Goal: Book appointment/travel/reservation

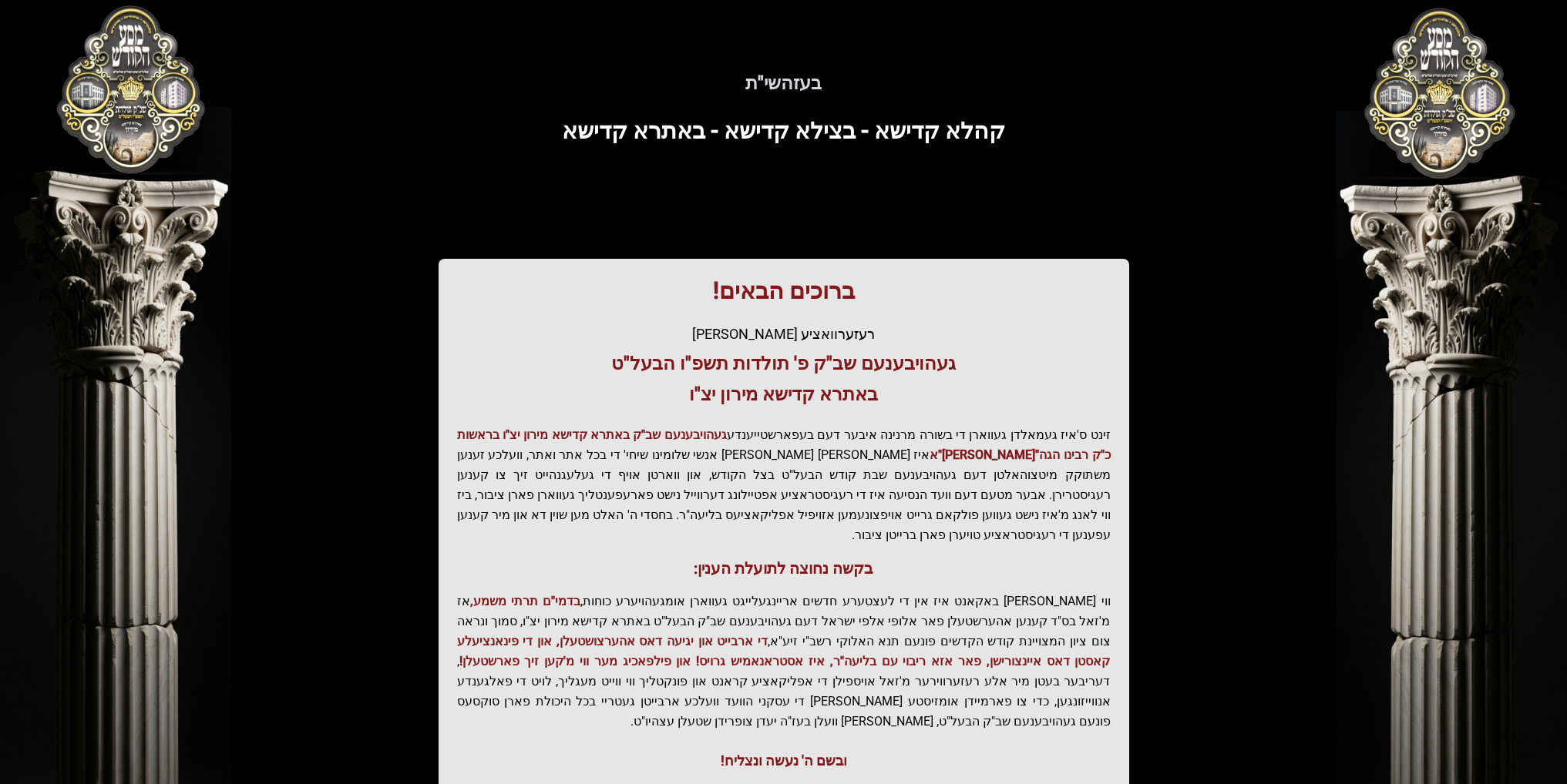
scroll to position [108, 0]
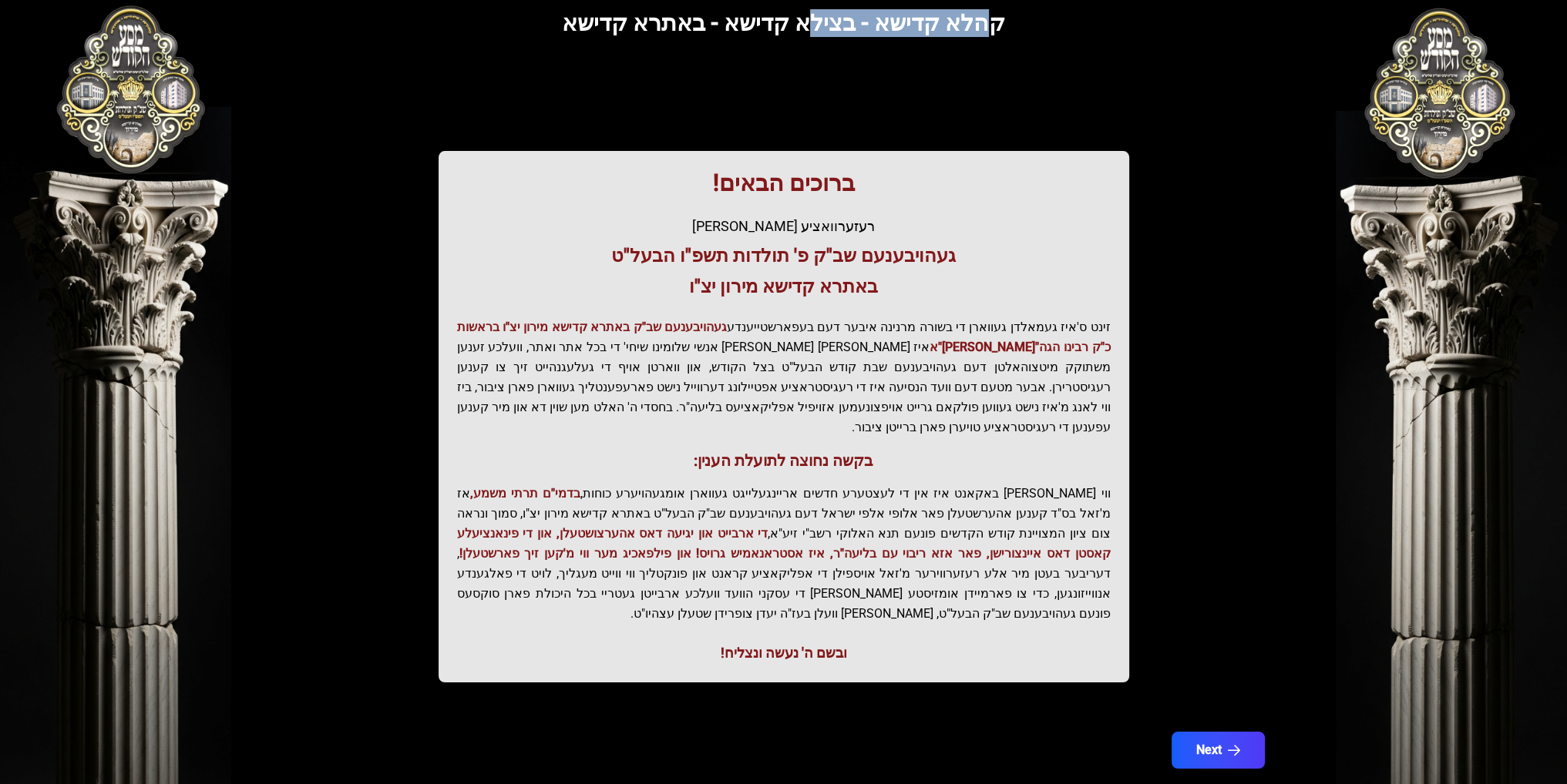
drag, startPoint x: 986, startPoint y: 26, endPoint x: 807, endPoint y: 36, distance: 179.3
click at [807, 36] on span "קהלא קדישא - בצילא קדישא - באתרא קדישא" at bounding box center [784, 22] width 443 height 27
click at [806, 36] on span "קהלא קדישא - בצילא קדישא - באתרא קדישא" at bounding box center [784, 22] width 443 height 27
drag, startPoint x: 577, startPoint y: 28, endPoint x: 998, endPoint y: 14, distance: 421.2
click at [998, 14] on h3 "קהלא קדישא - בצילא קדישא - באתרא קדישא" at bounding box center [784, 23] width 938 height 28
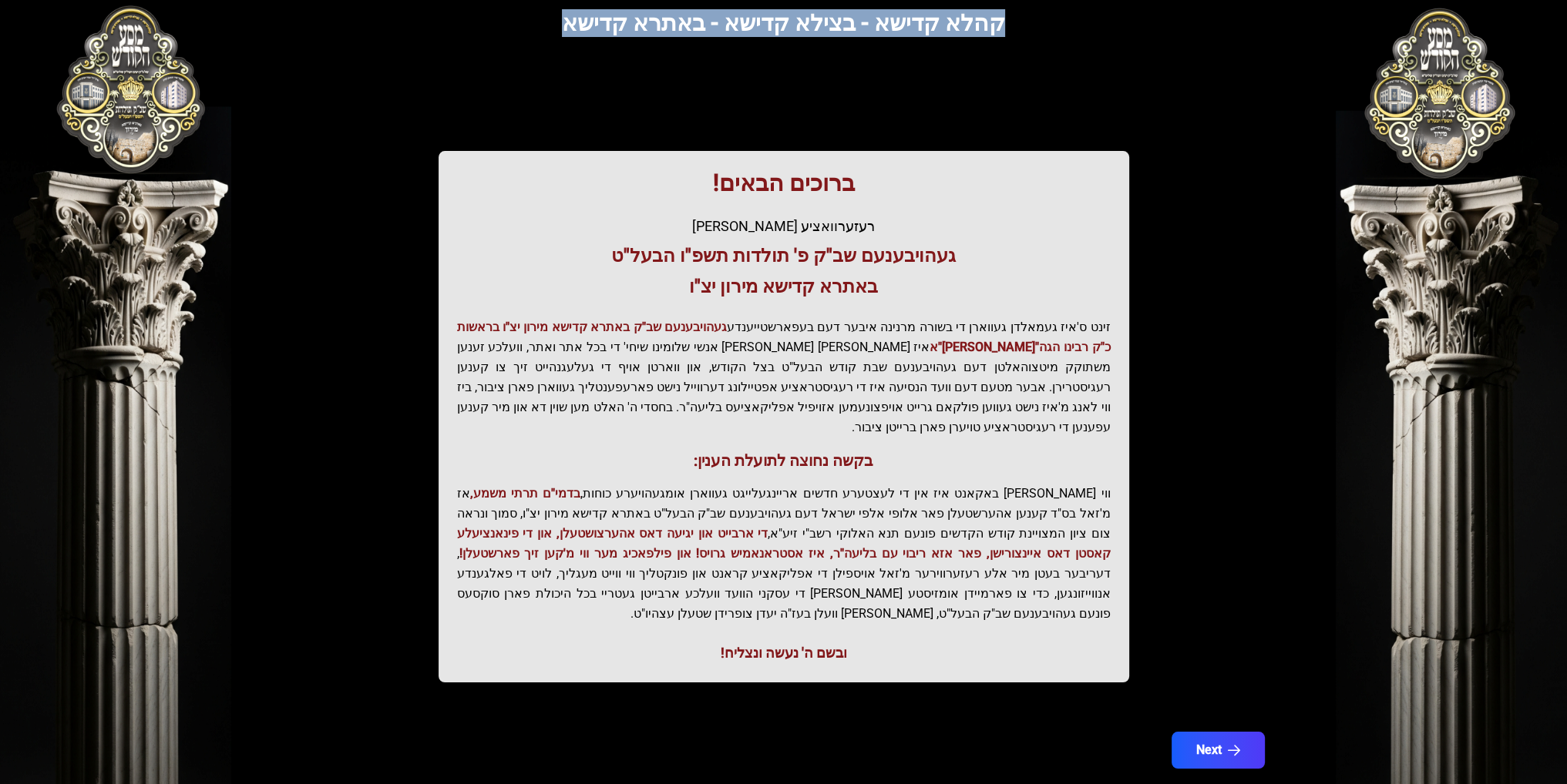
click at [998, 15] on h3 "קהלא קדישא - בצילא קדישא - באתרא קדישא" at bounding box center [784, 23] width 938 height 28
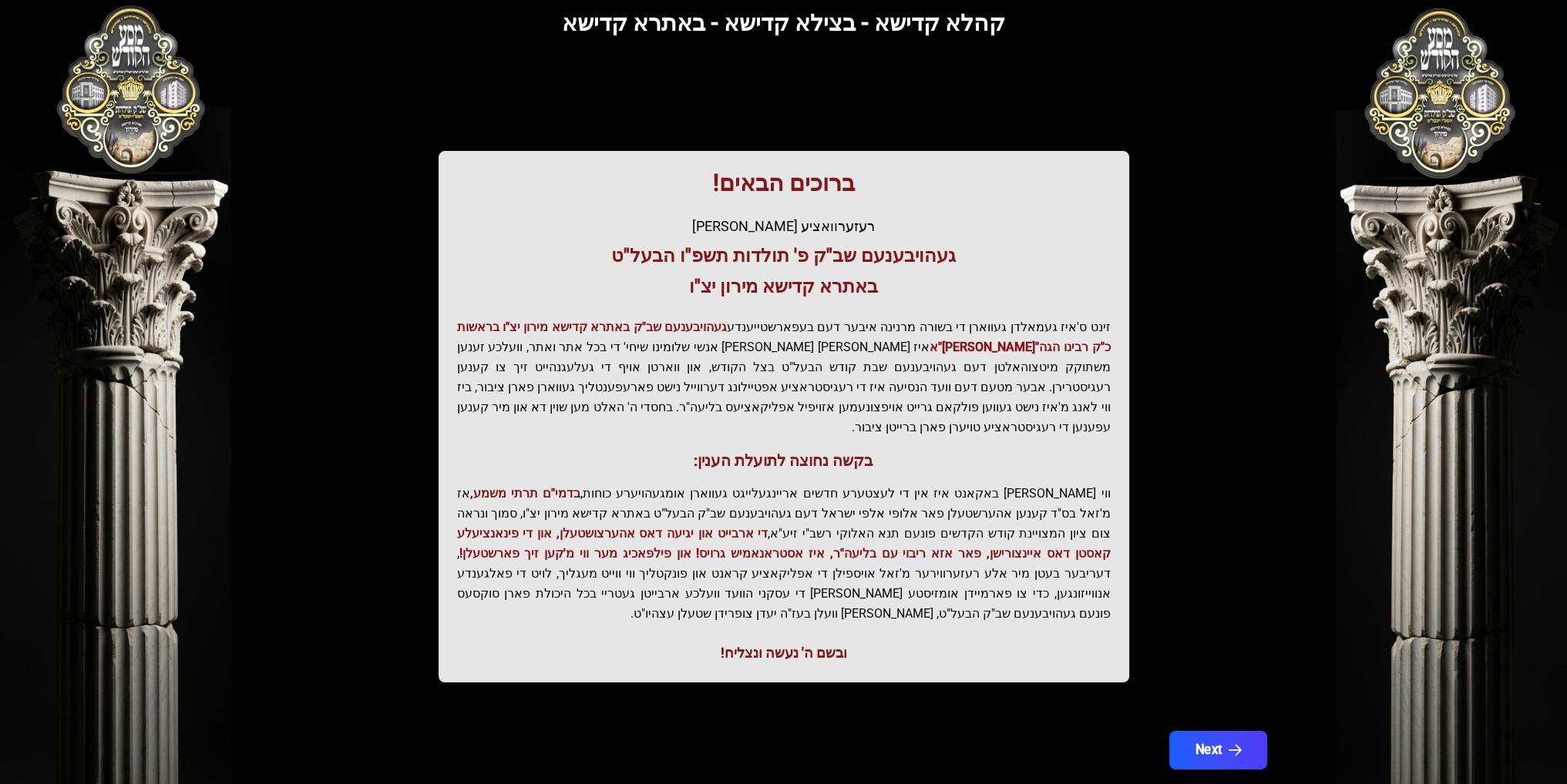
click at [1227, 732] on button "Next" at bounding box center [1217, 750] width 98 height 39
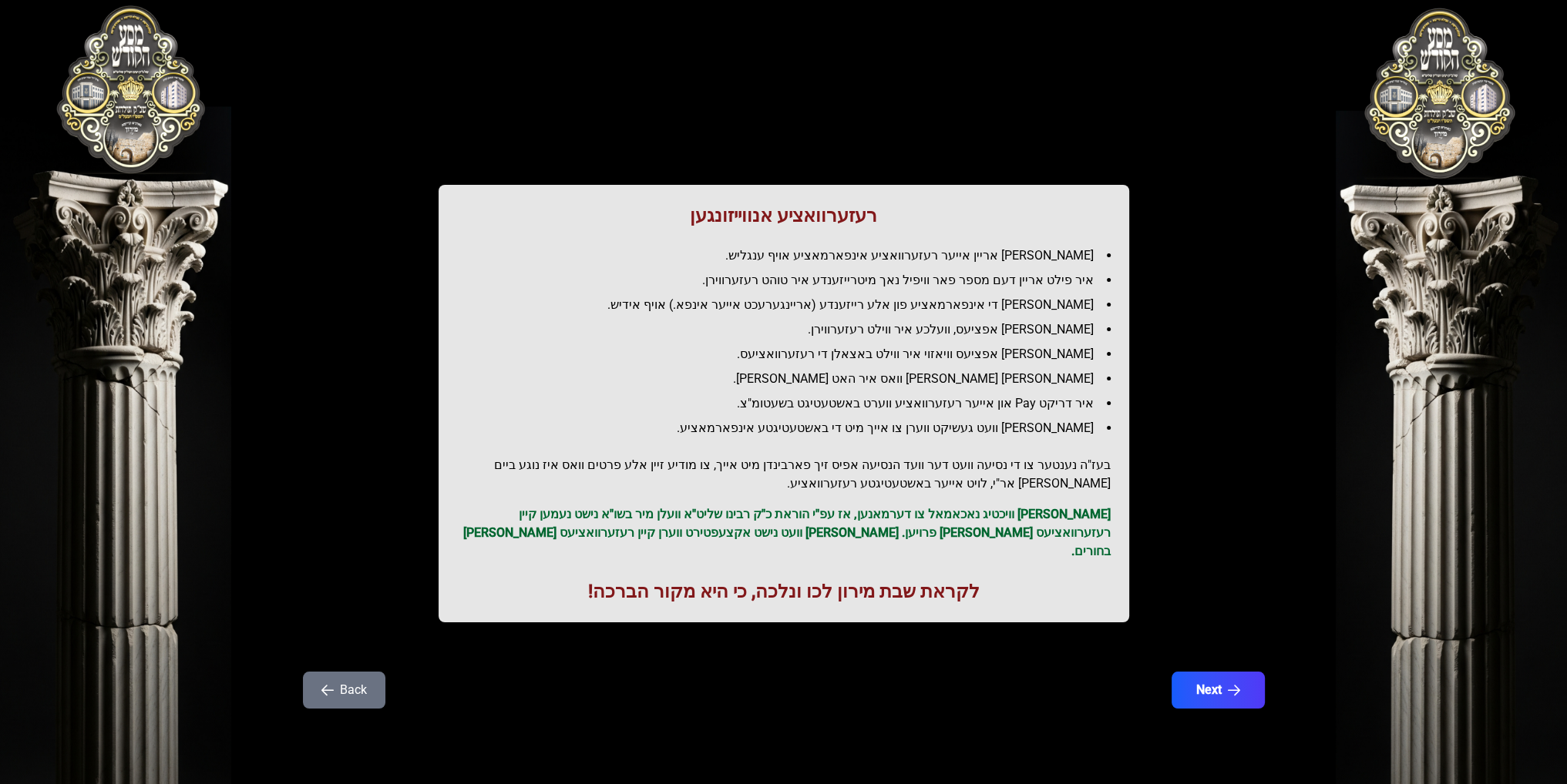
scroll to position [0, 0]
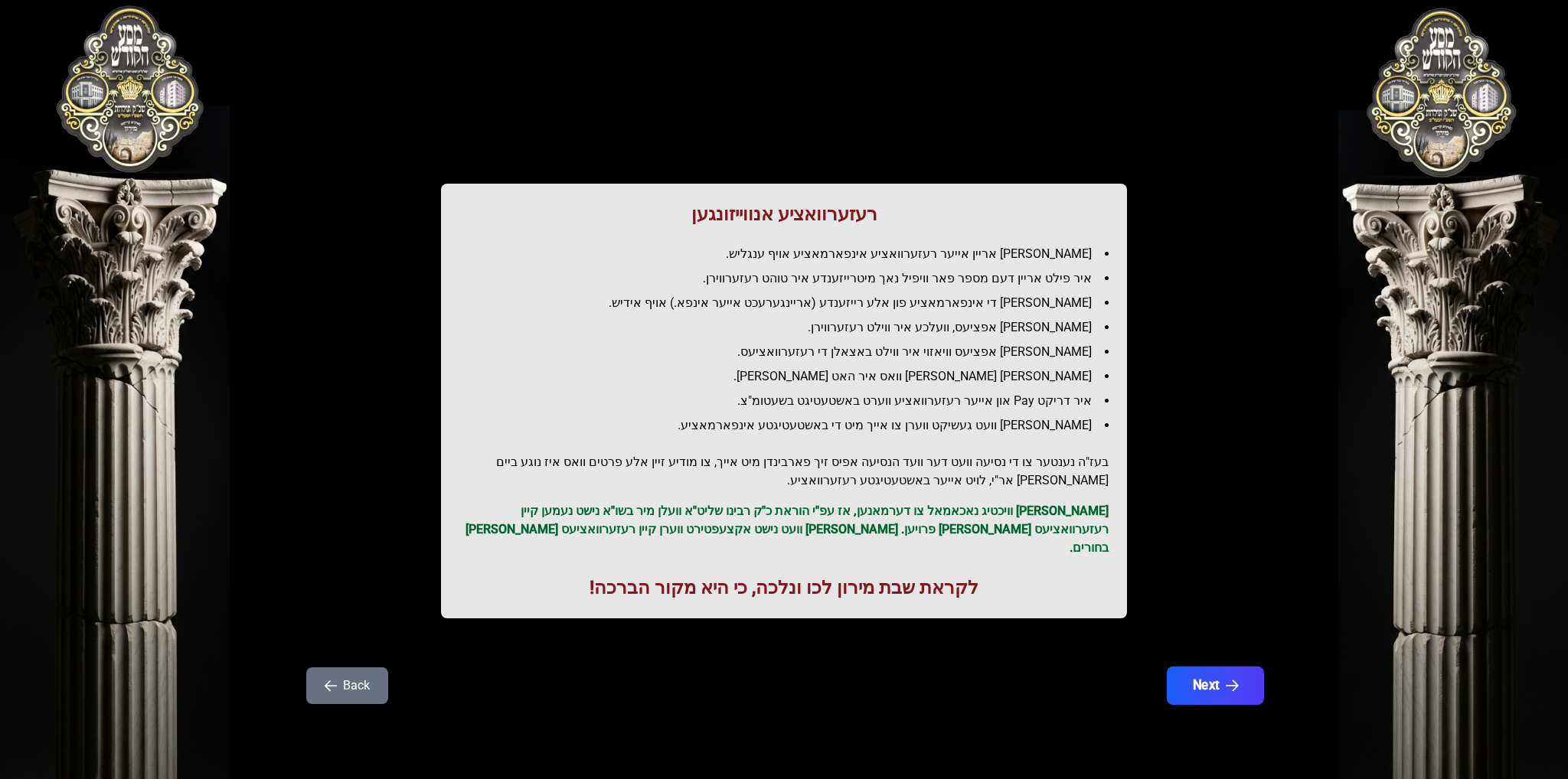
click at [1216, 681] on button "Next" at bounding box center [1216, 686] width 98 height 38
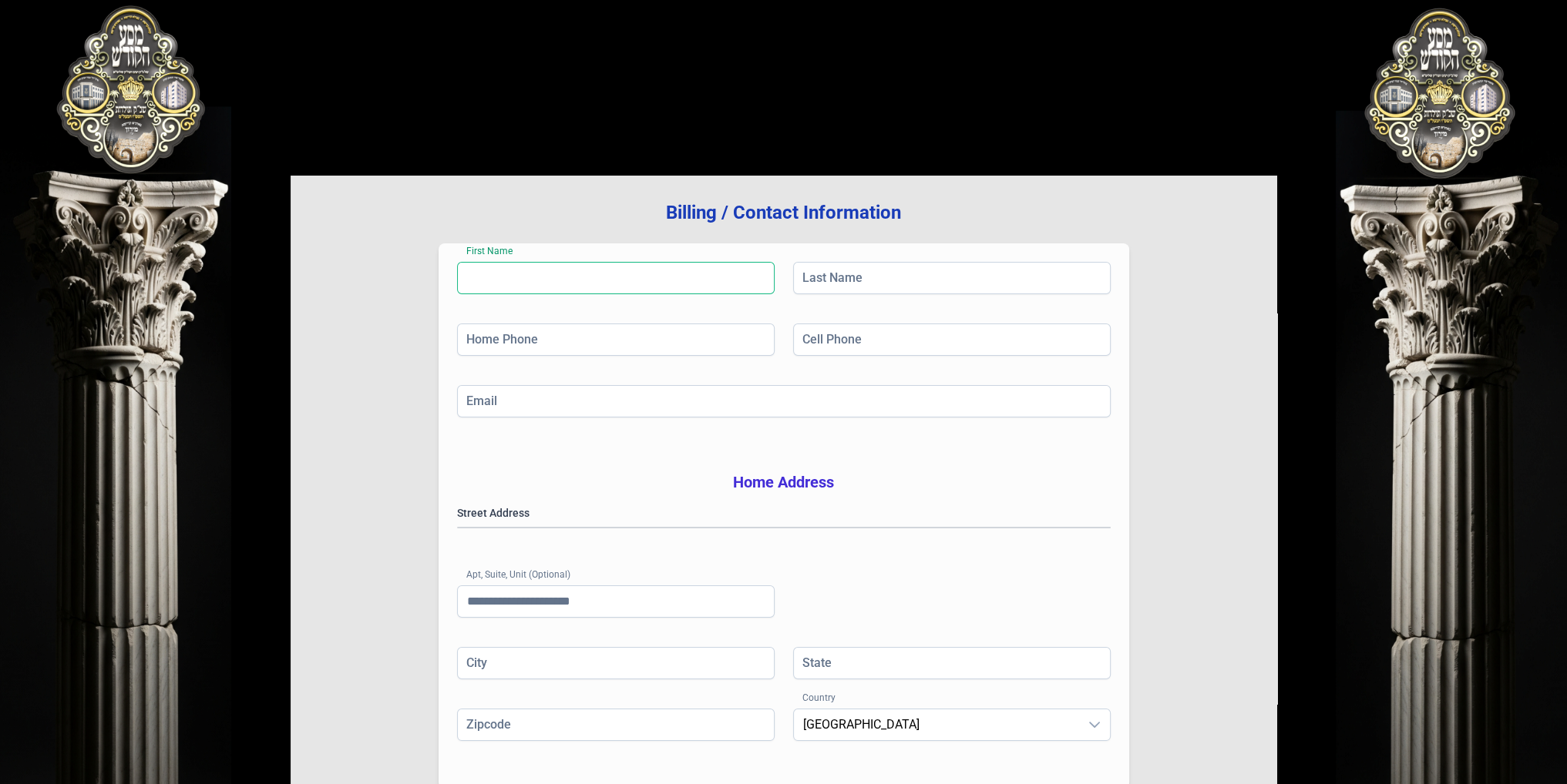
click at [610, 286] on input "First Name" at bounding box center [616, 278] width 318 height 33
type input "*****"
type input "********"
type input "**********"
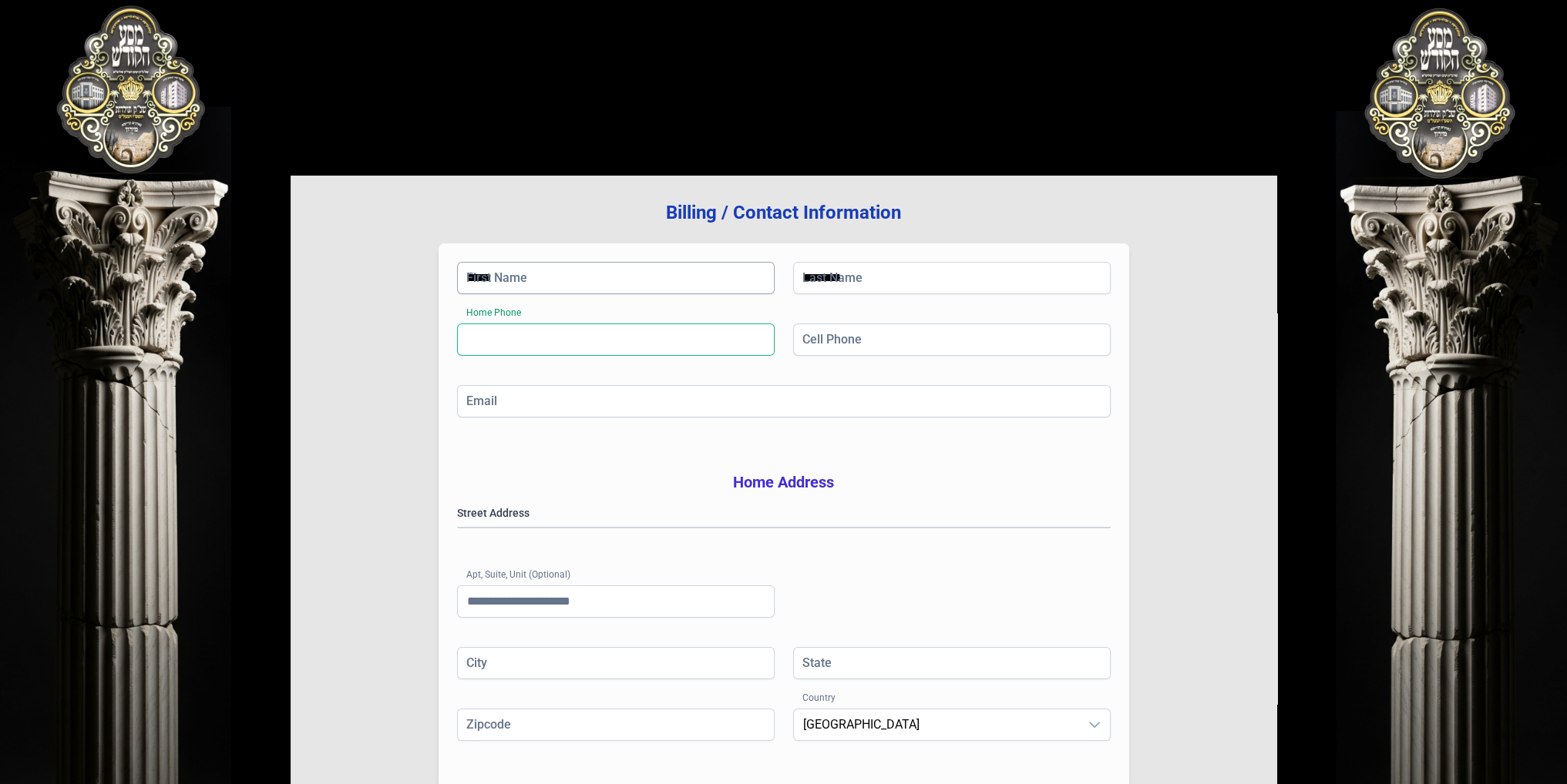
type input "**"
type input "********"
type input "**"
type input "*****"
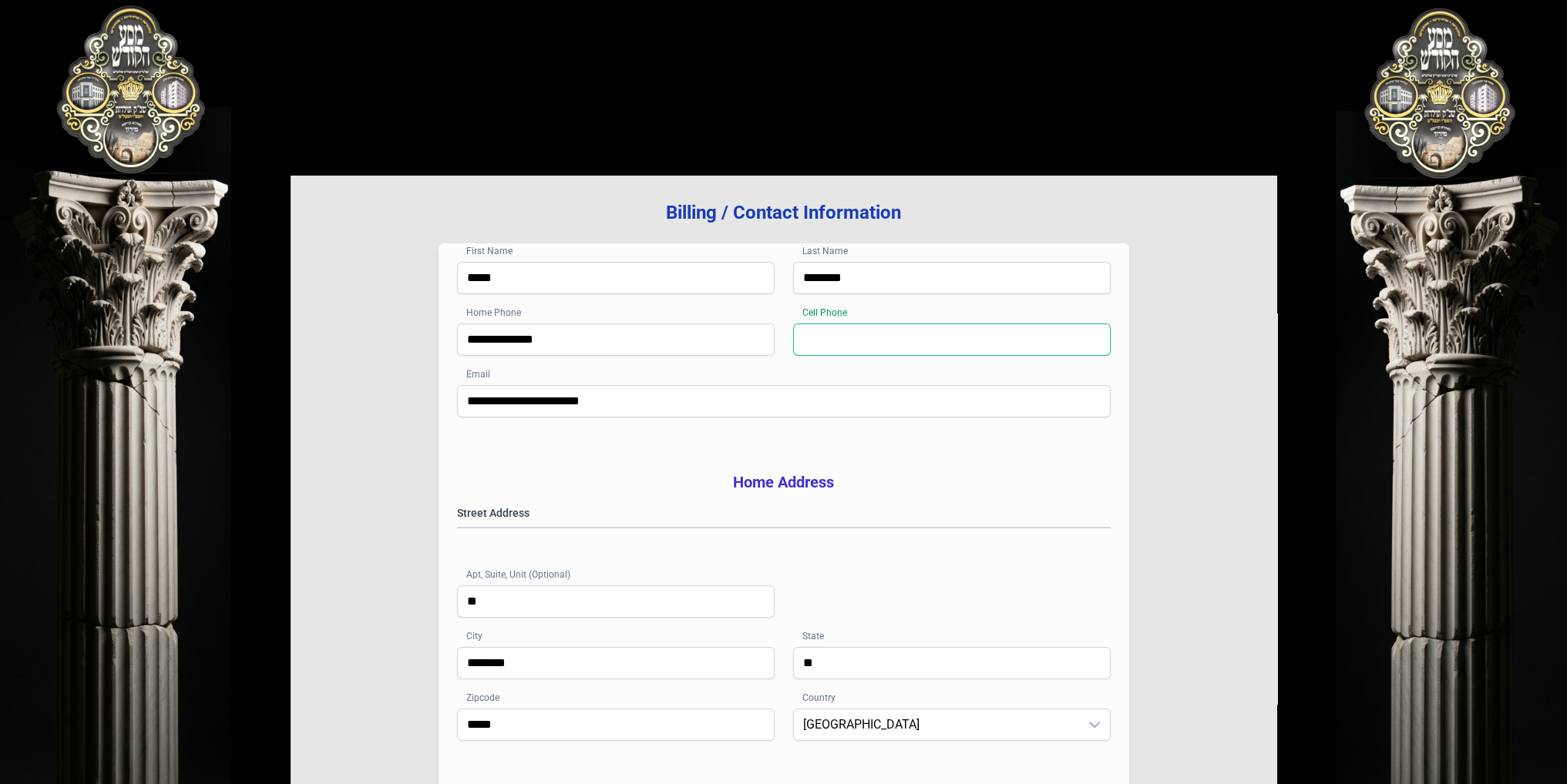
click at [804, 349] on input "Cell Phone" at bounding box center [951, 340] width 318 height 33
type input "**********"
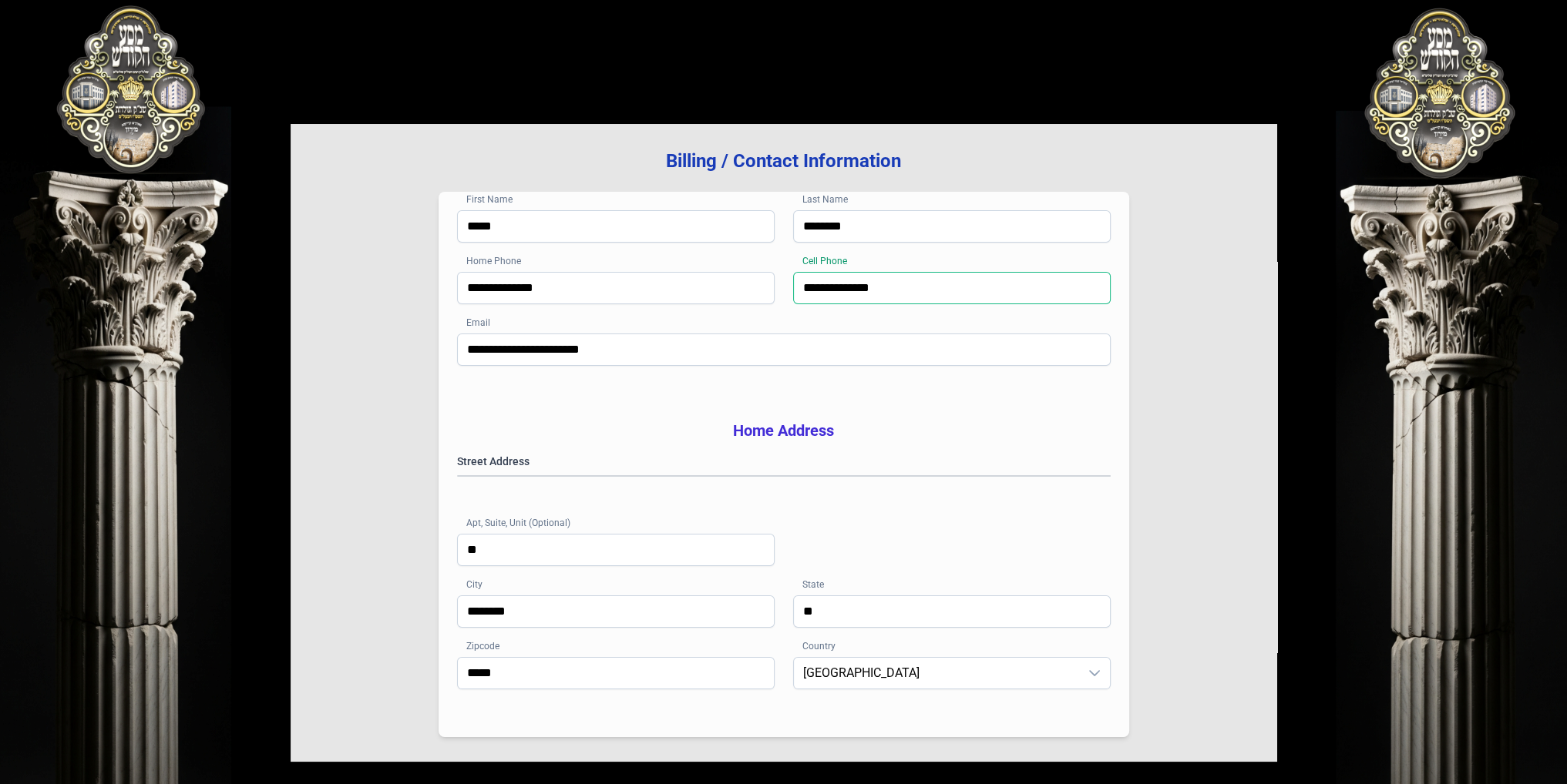
scroll to position [154, 0]
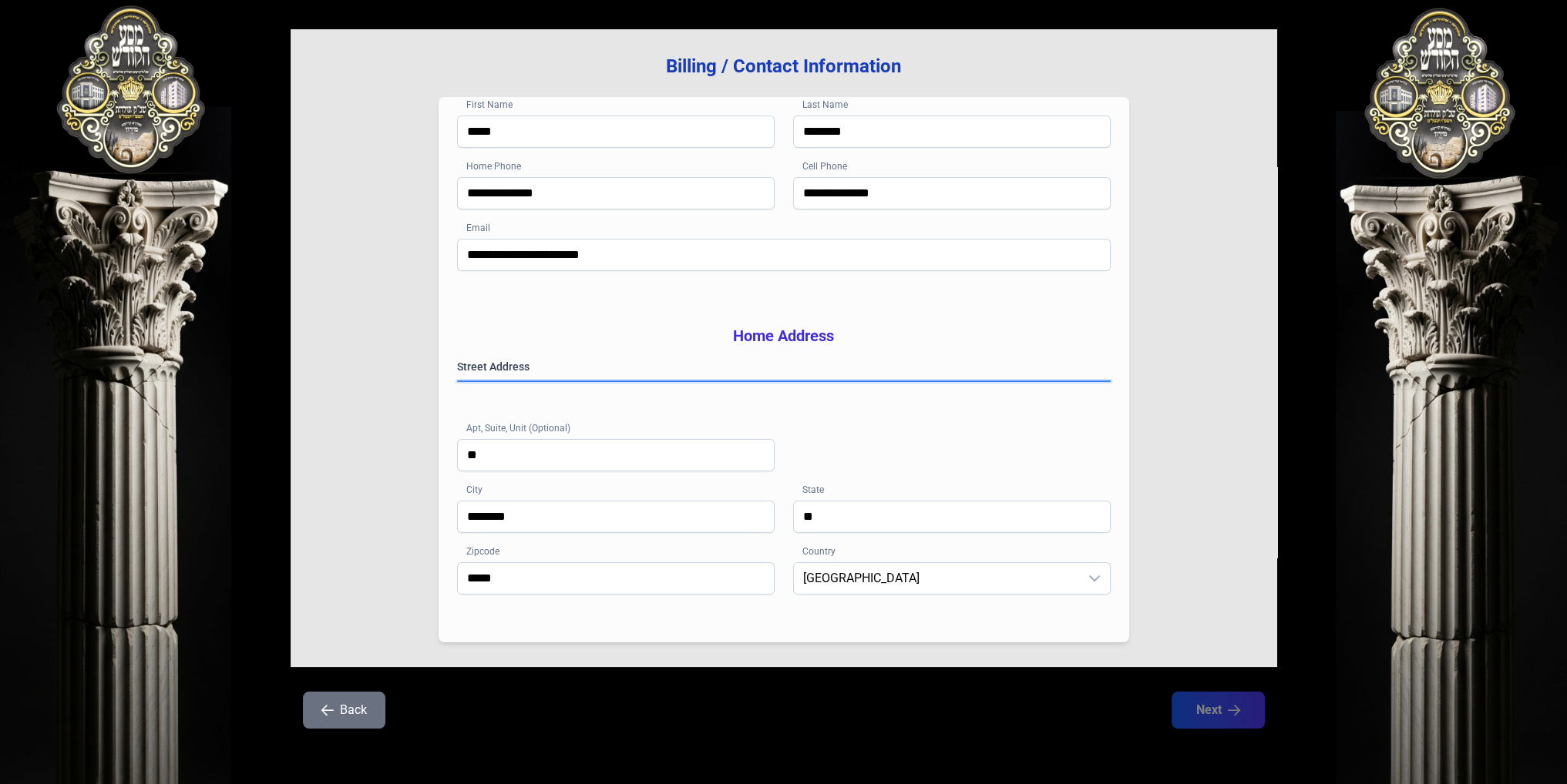
click at [458, 381] on gmp-place-autocomplete at bounding box center [458, 381] width 0 height 0
type input "********"
click at [1207, 707] on button "Next" at bounding box center [1217, 710] width 98 height 39
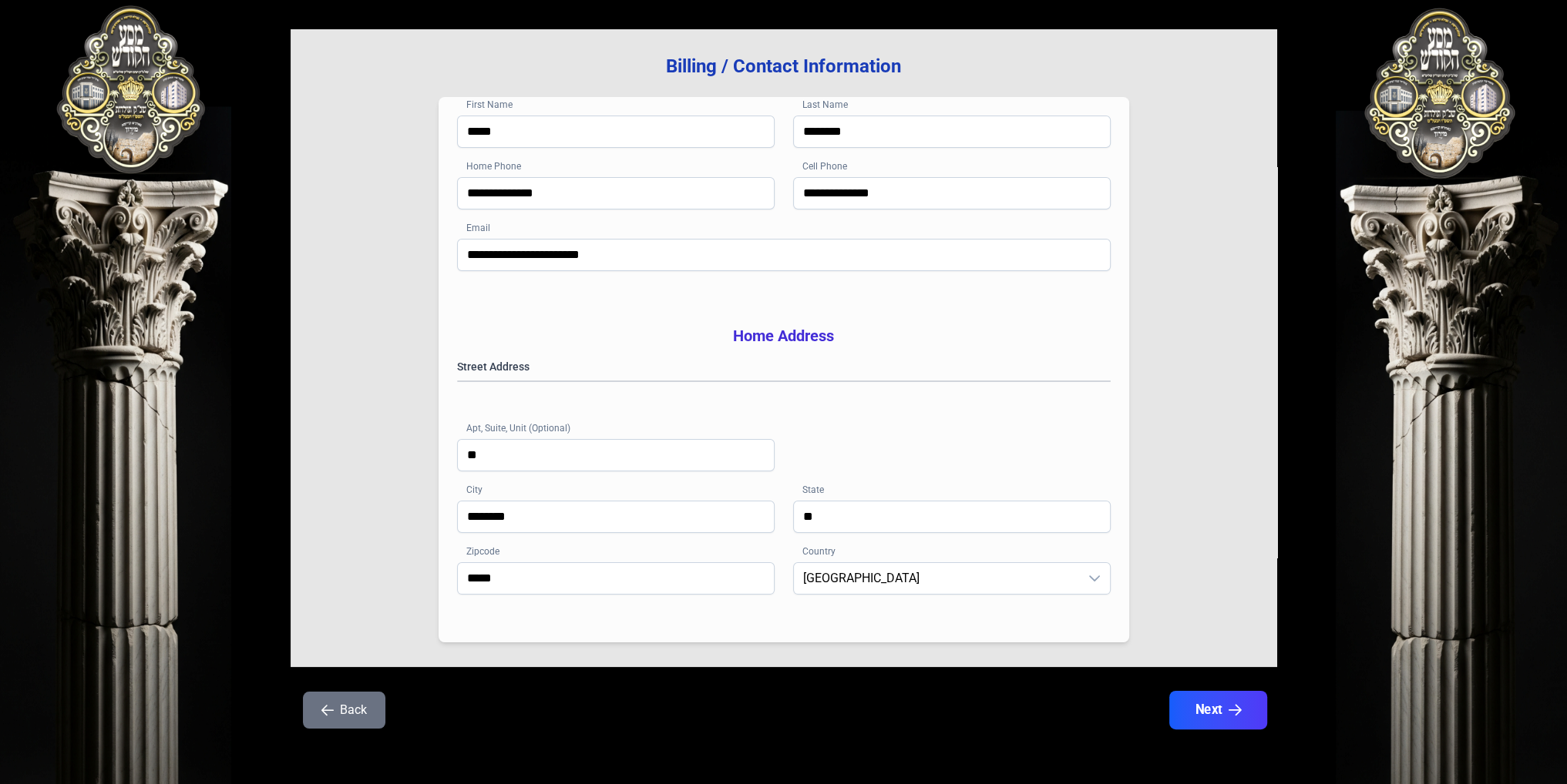
scroll to position [0, 0]
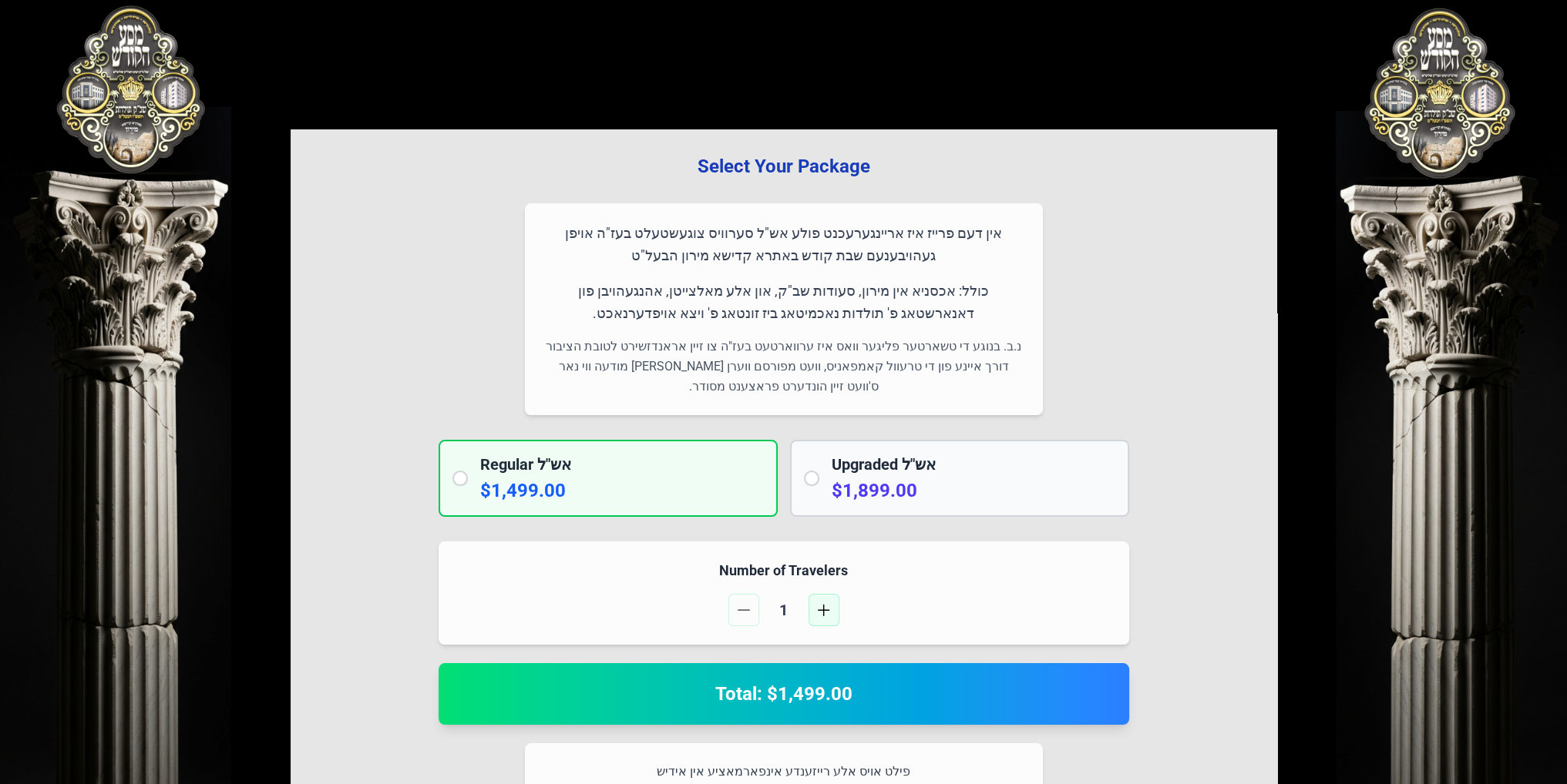
click at [828, 604] on span "button" at bounding box center [824, 610] width 12 height 12
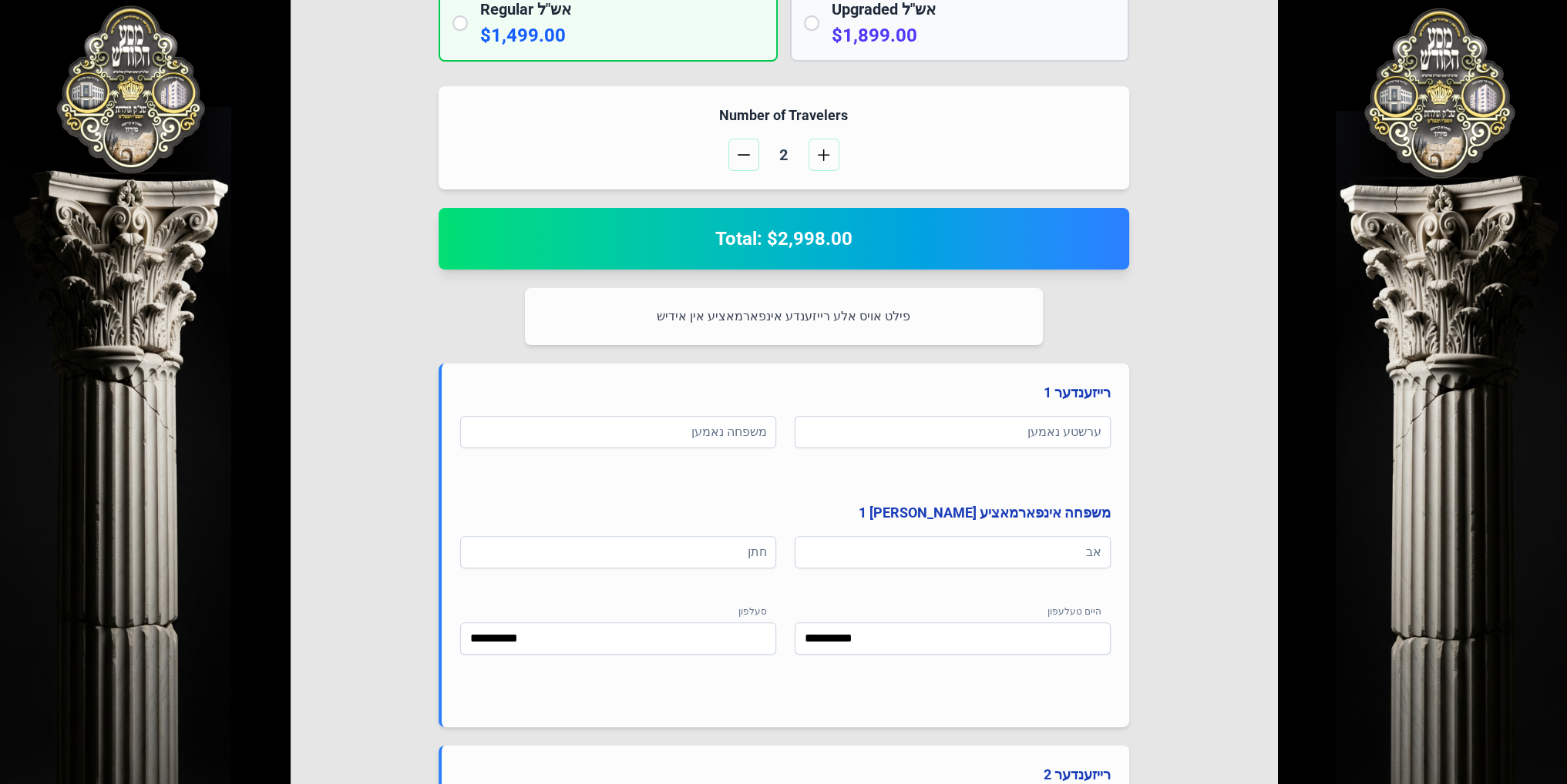
scroll to position [462, 0]
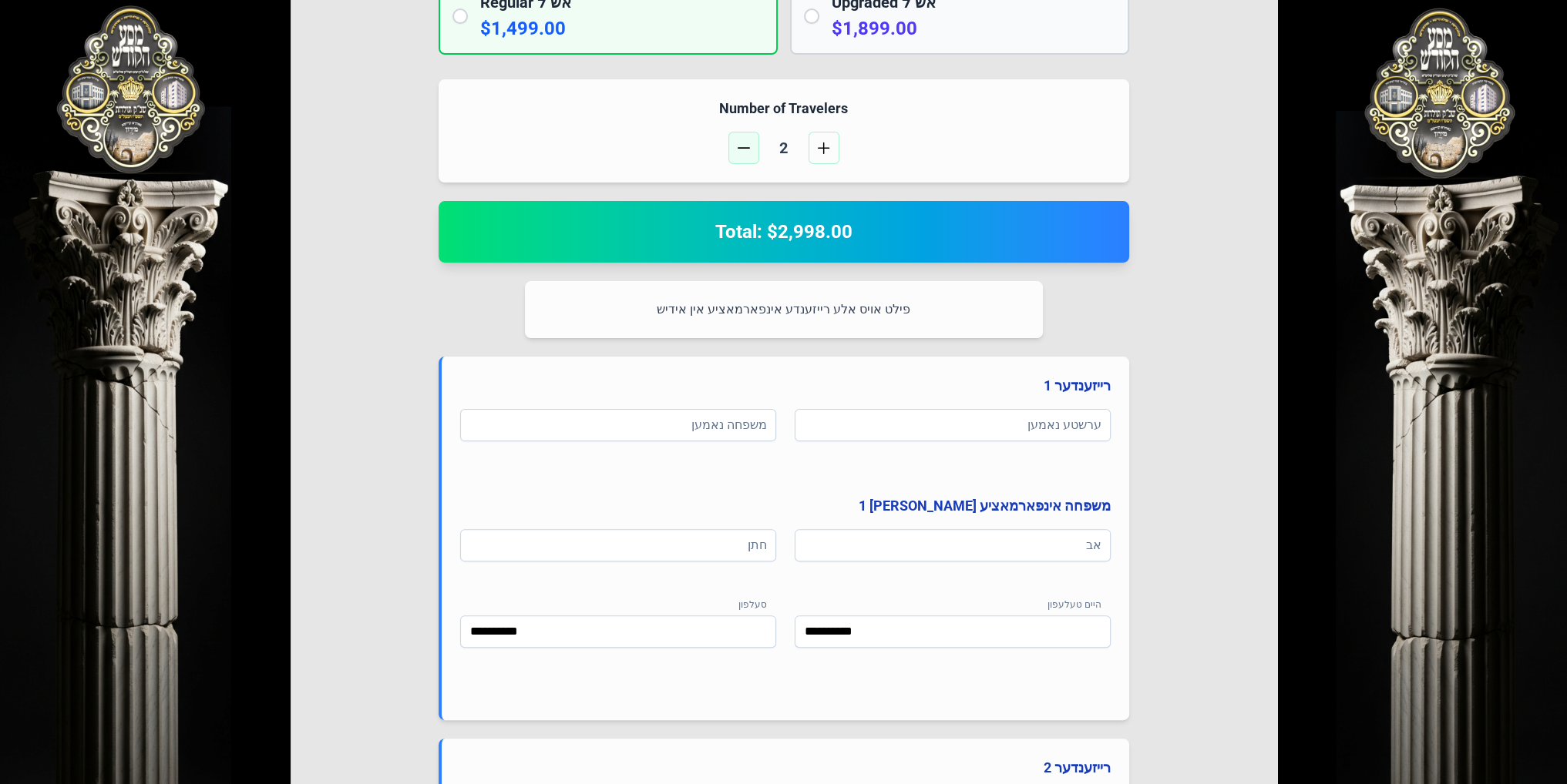
click at [746, 151] on span "button" at bounding box center [744, 148] width 12 height 12
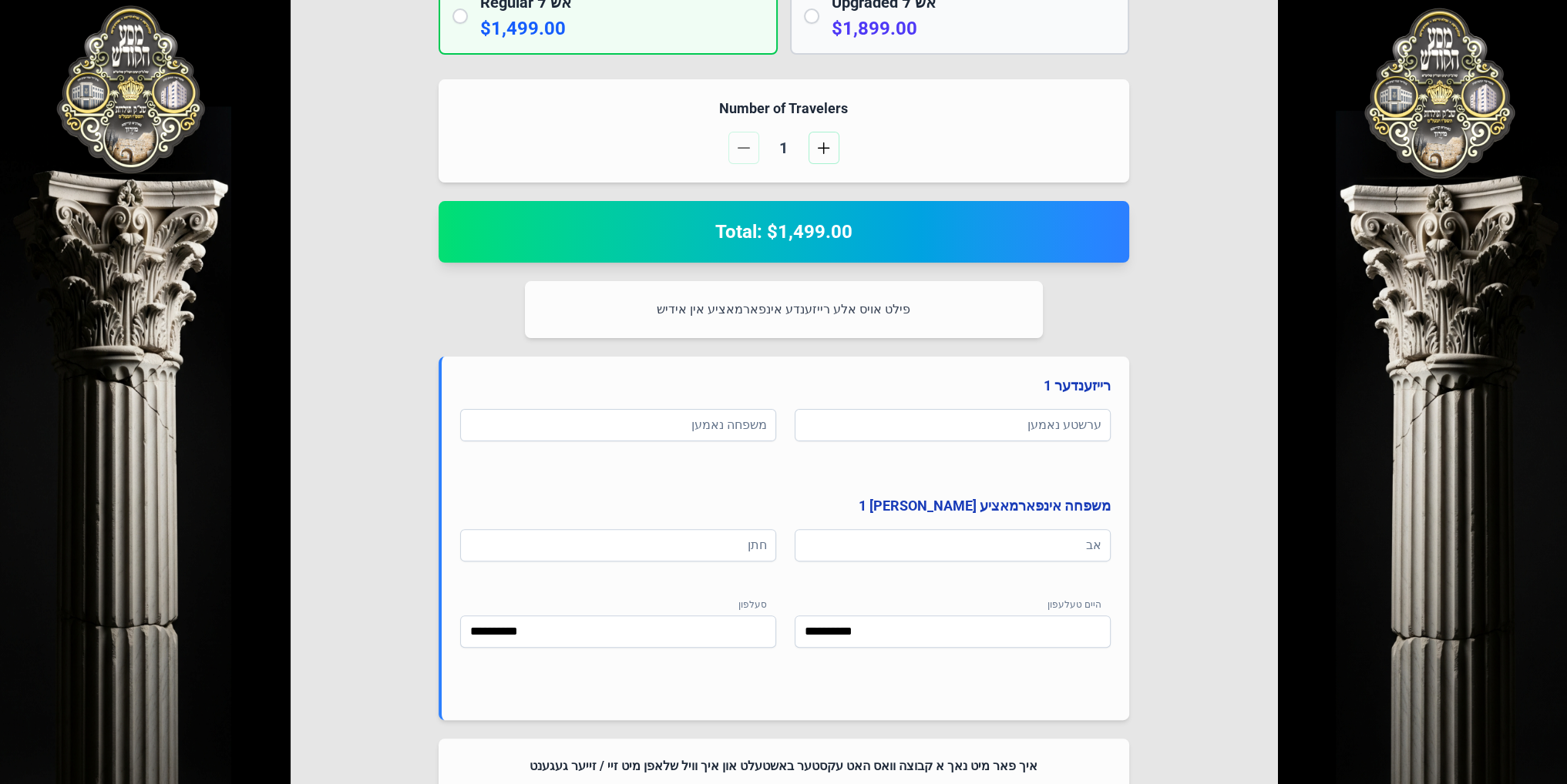
click at [821, 129] on div "Number of Travelers 1" at bounding box center [784, 131] width 691 height 103
click at [822, 139] on button "button" at bounding box center [824, 148] width 31 height 33
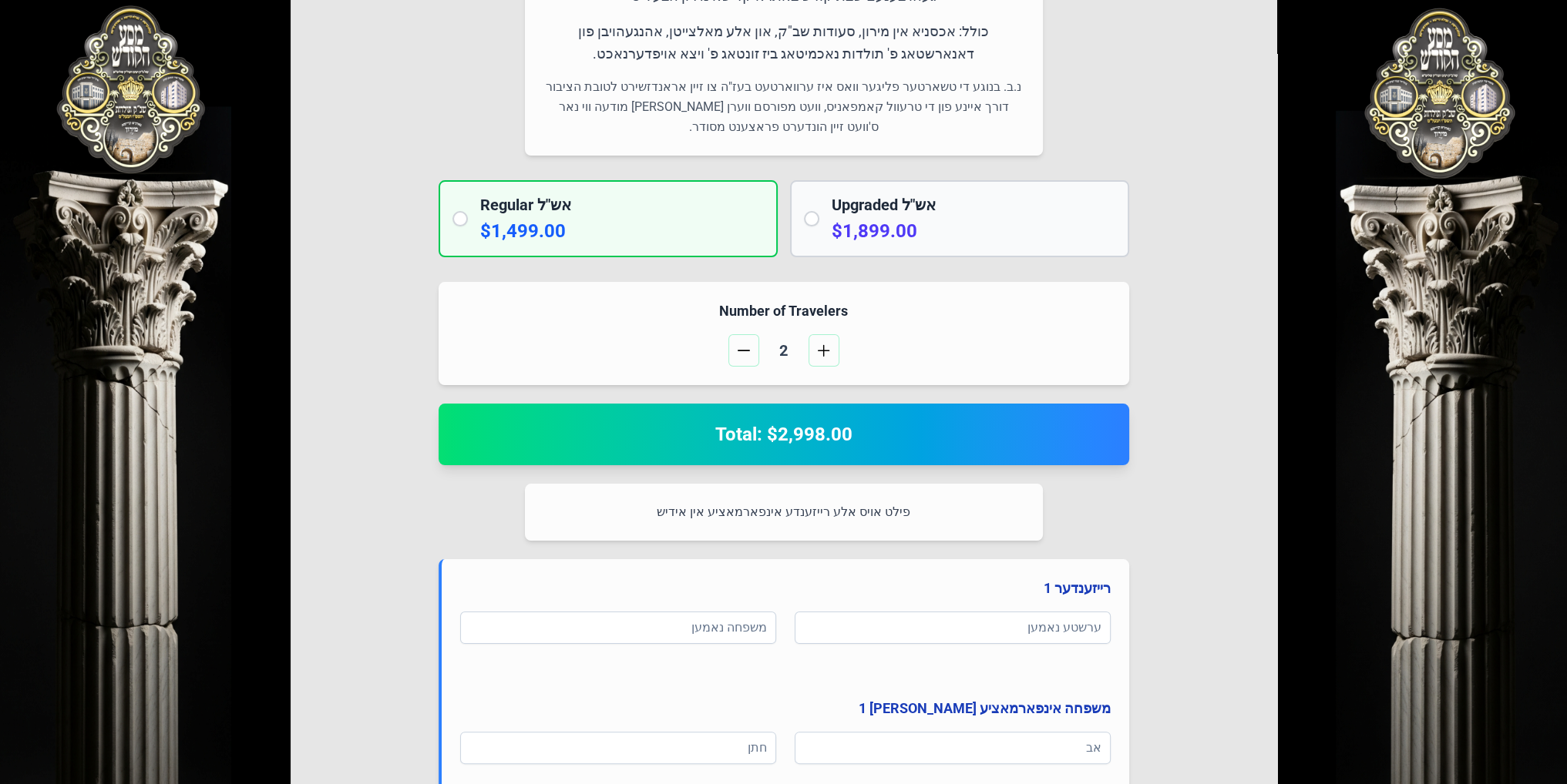
scroll to position [0, 0]
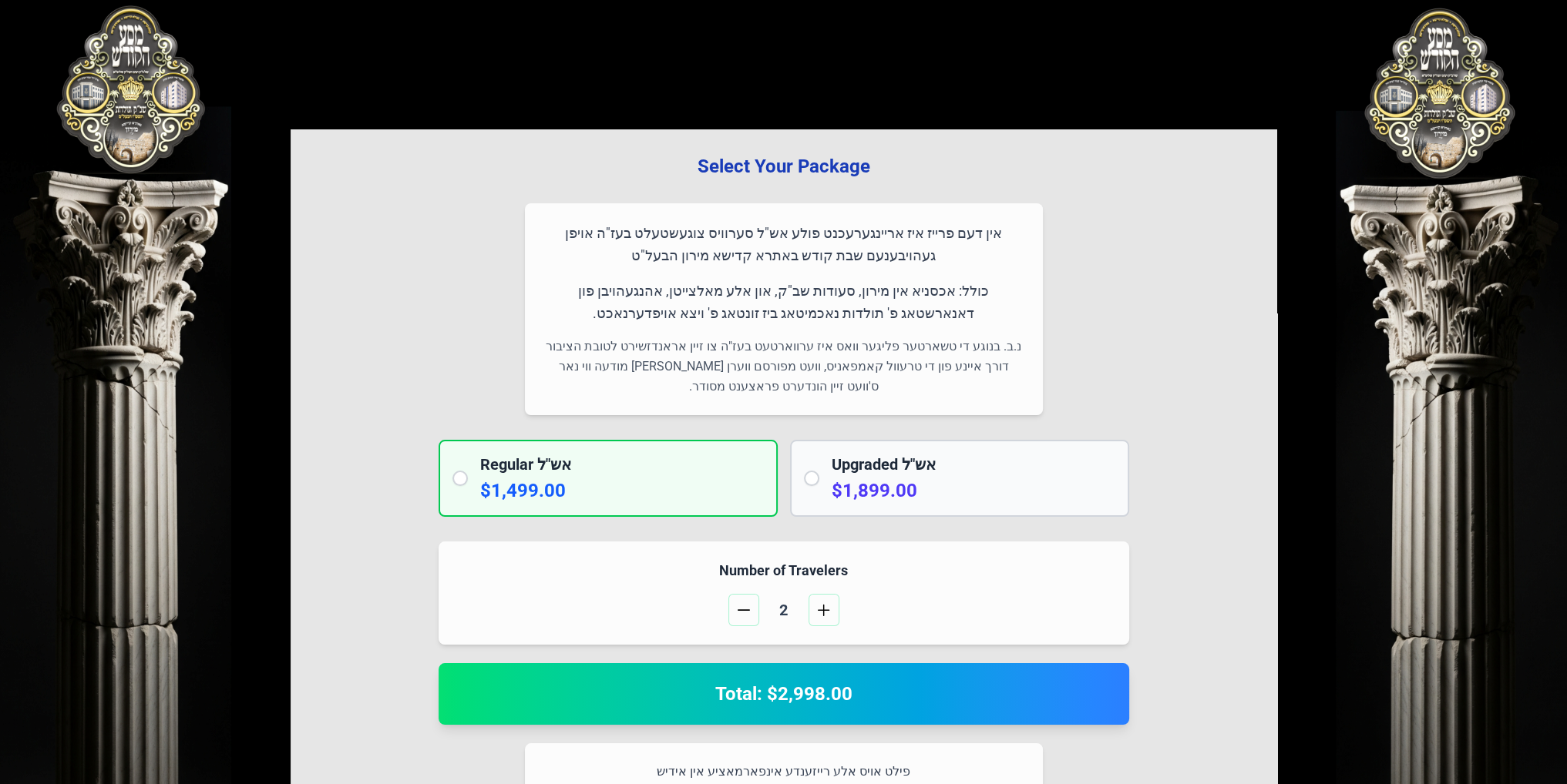
click at [997, 466] on h2 "Upgraded אש"ל" at bounding box center [973, 464] width 283 height 22
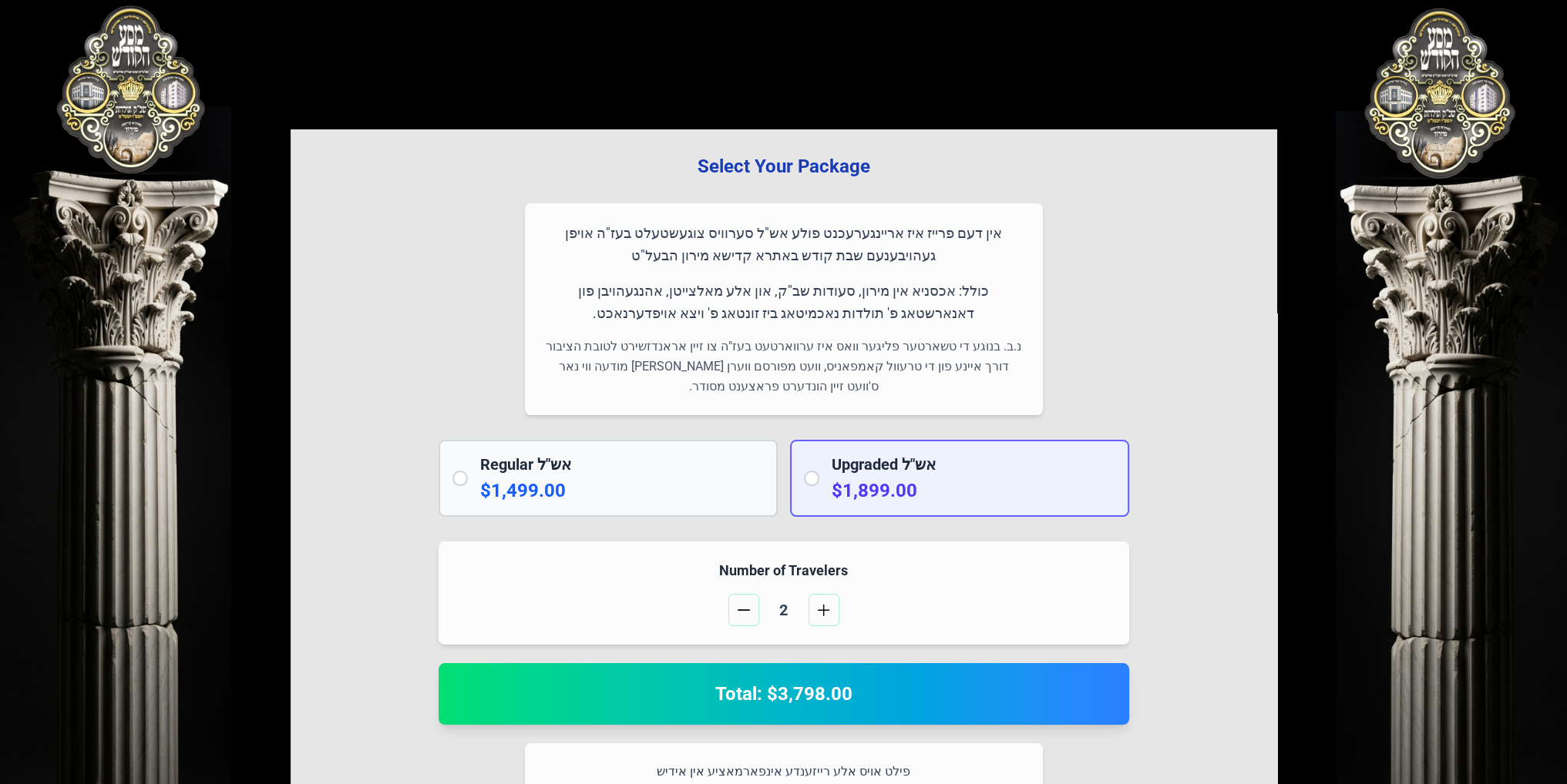
click at [735, 484] on p "$1,499.00" at bounding box center [622, 491] width 283 height 25
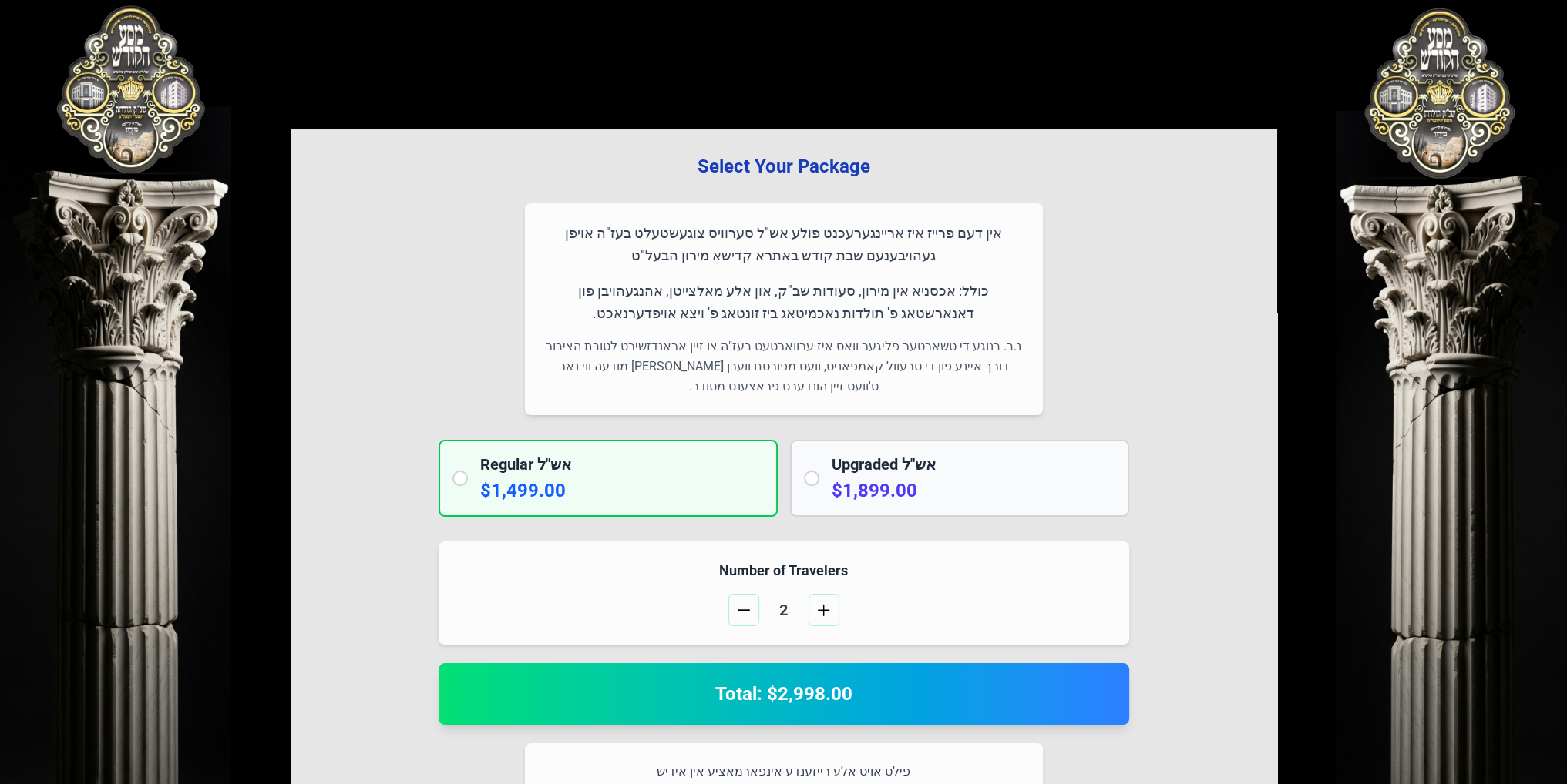
click at [842, 481] on p "$1,899.00" at bounding box center [973, 491] width 283 height 25
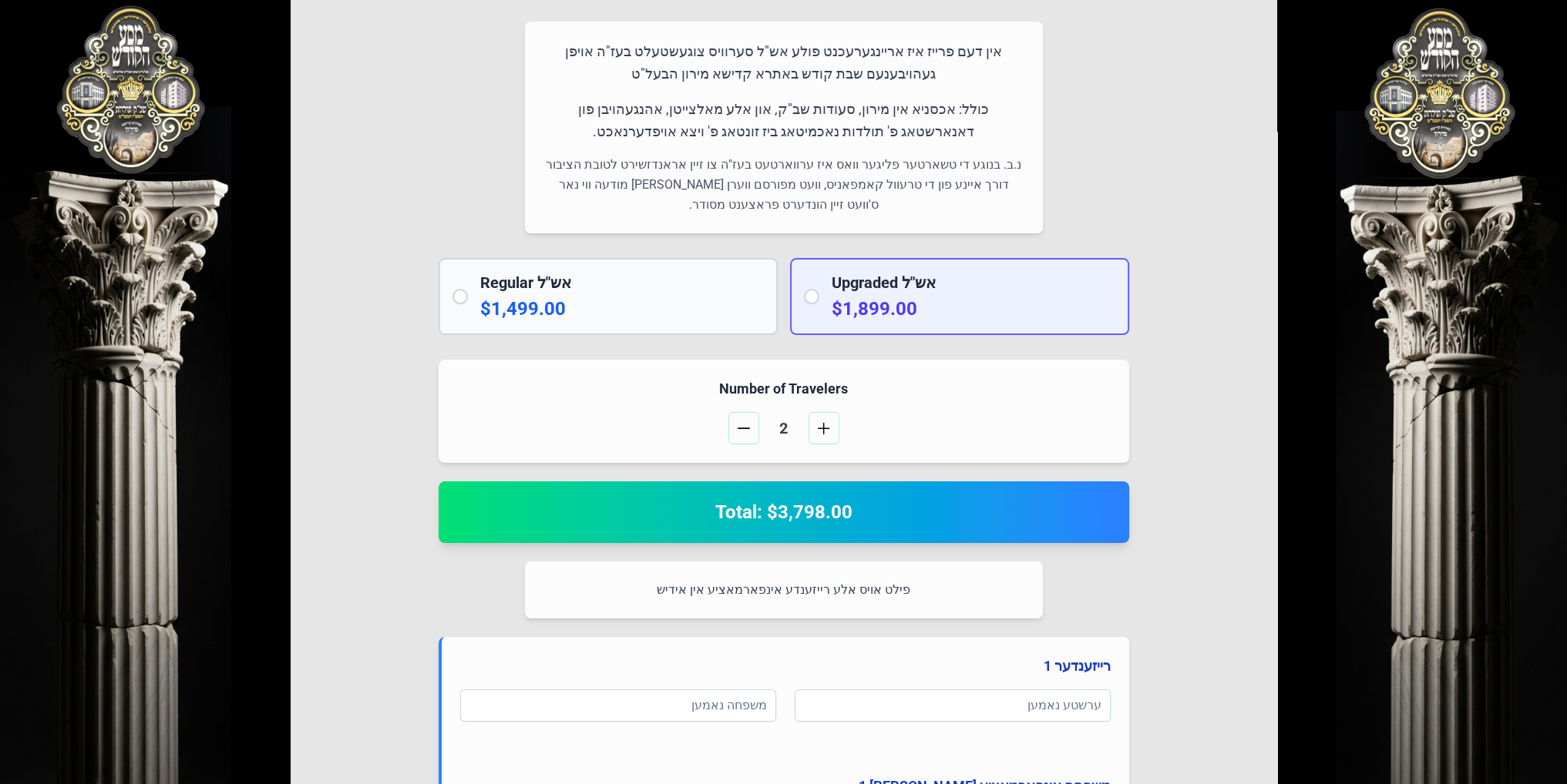
scroll to position [308, 0]
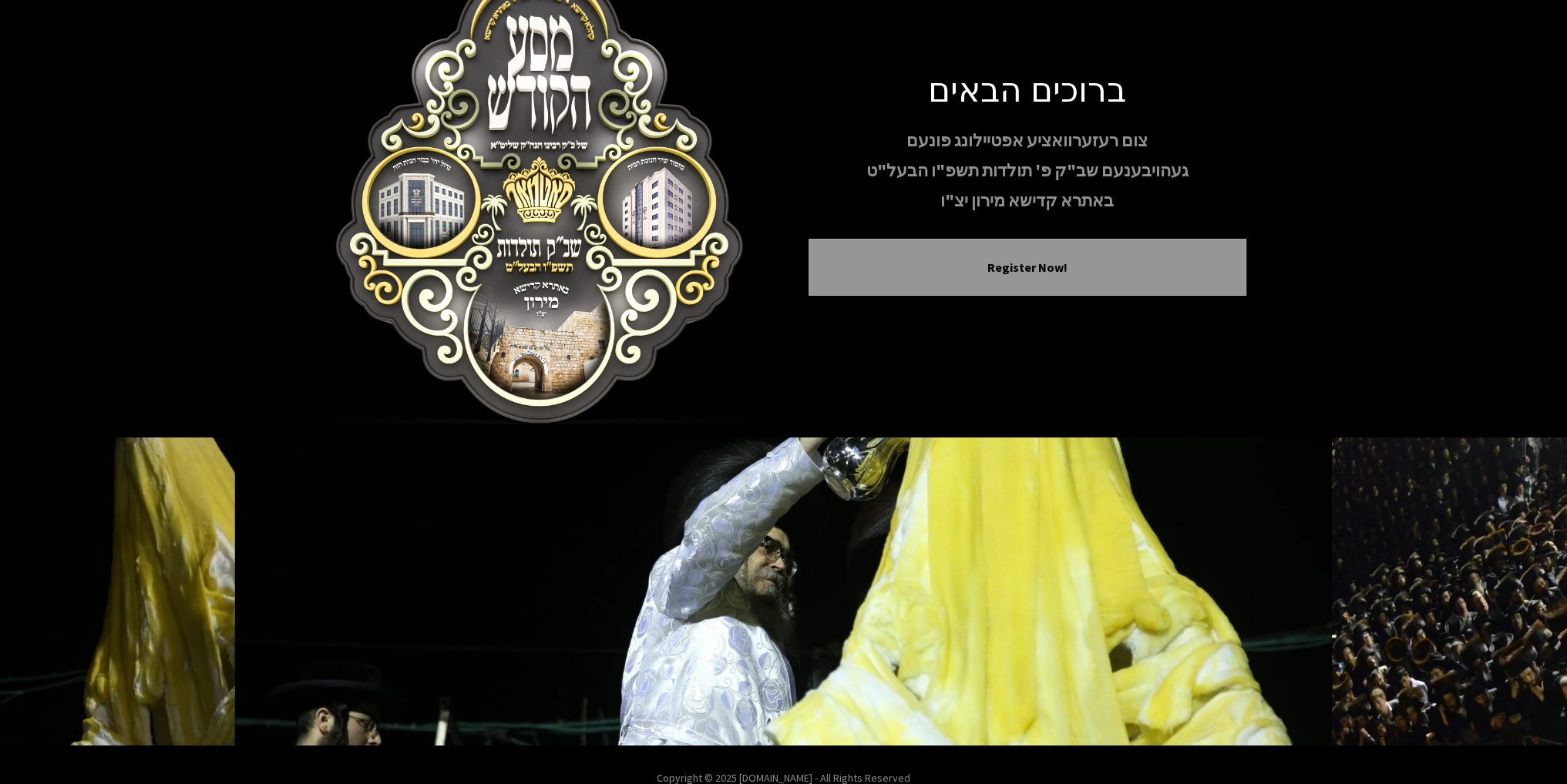
scroll to position [77, 0]
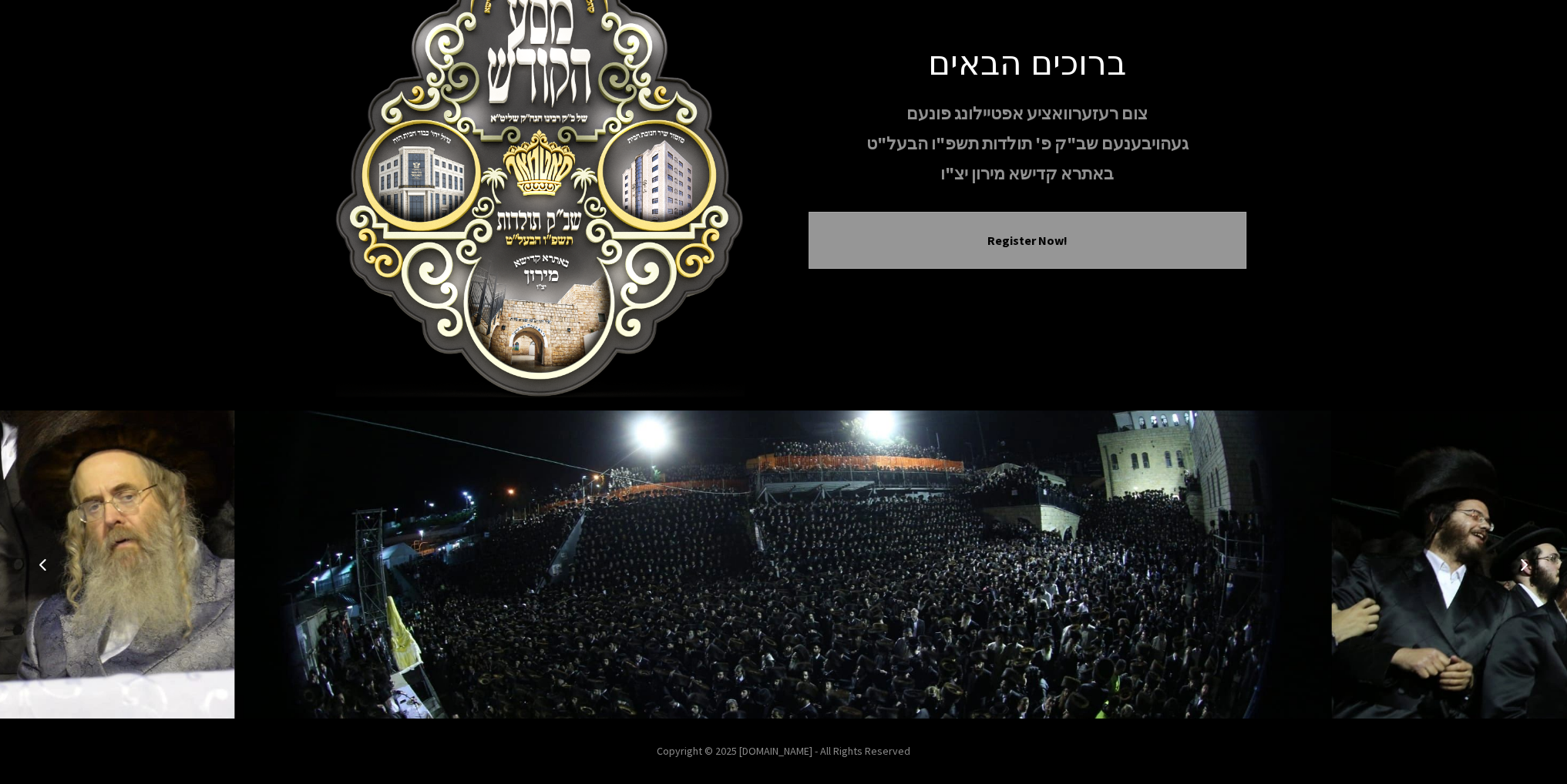
click at [1527, 563] on icon "Next image" at bounding box center [1524, 565] width 12 height 12
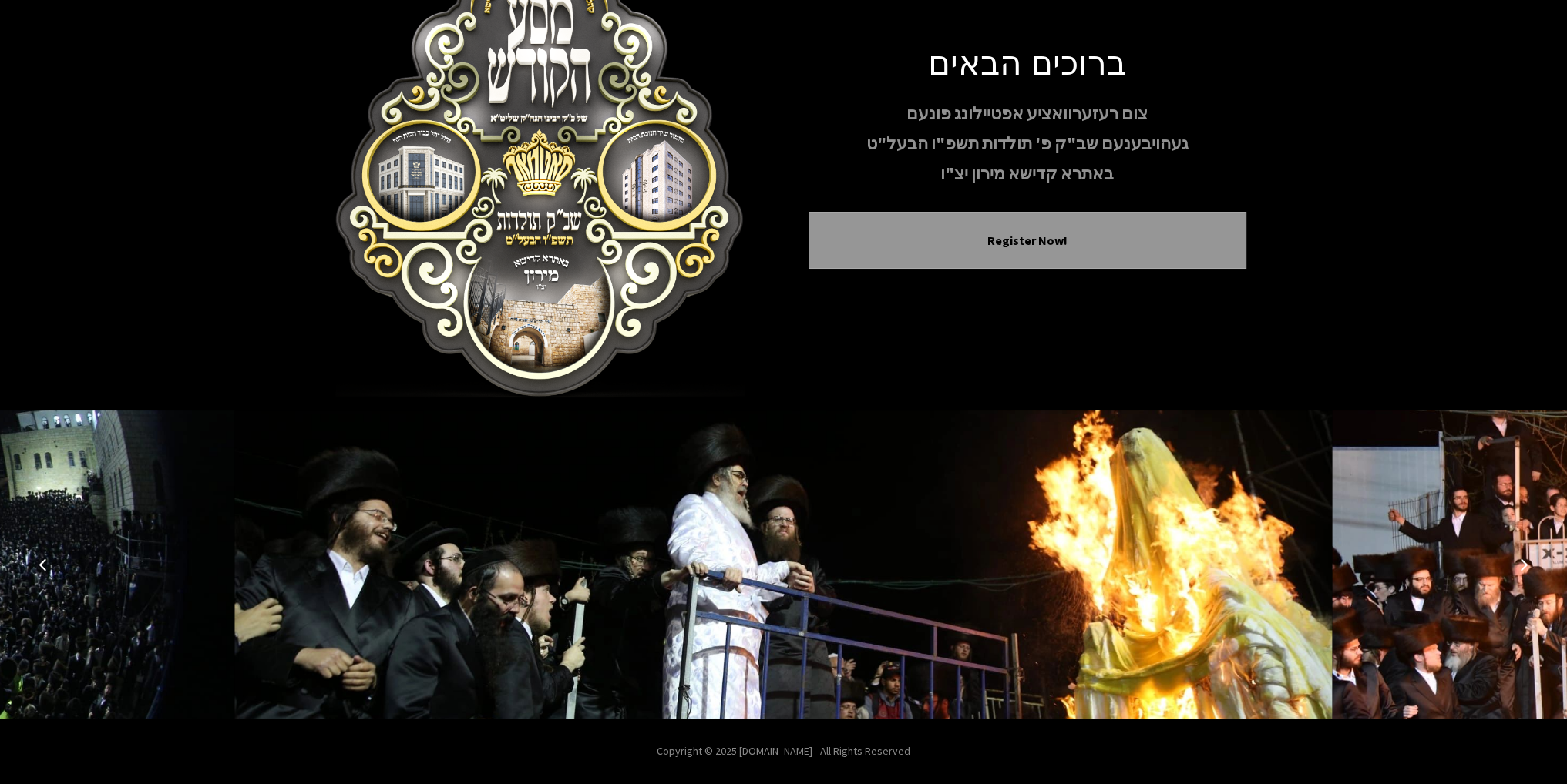
click at [1527, 563] on icon "Next image" at bounding box center [1524, 565] width 12 height 12
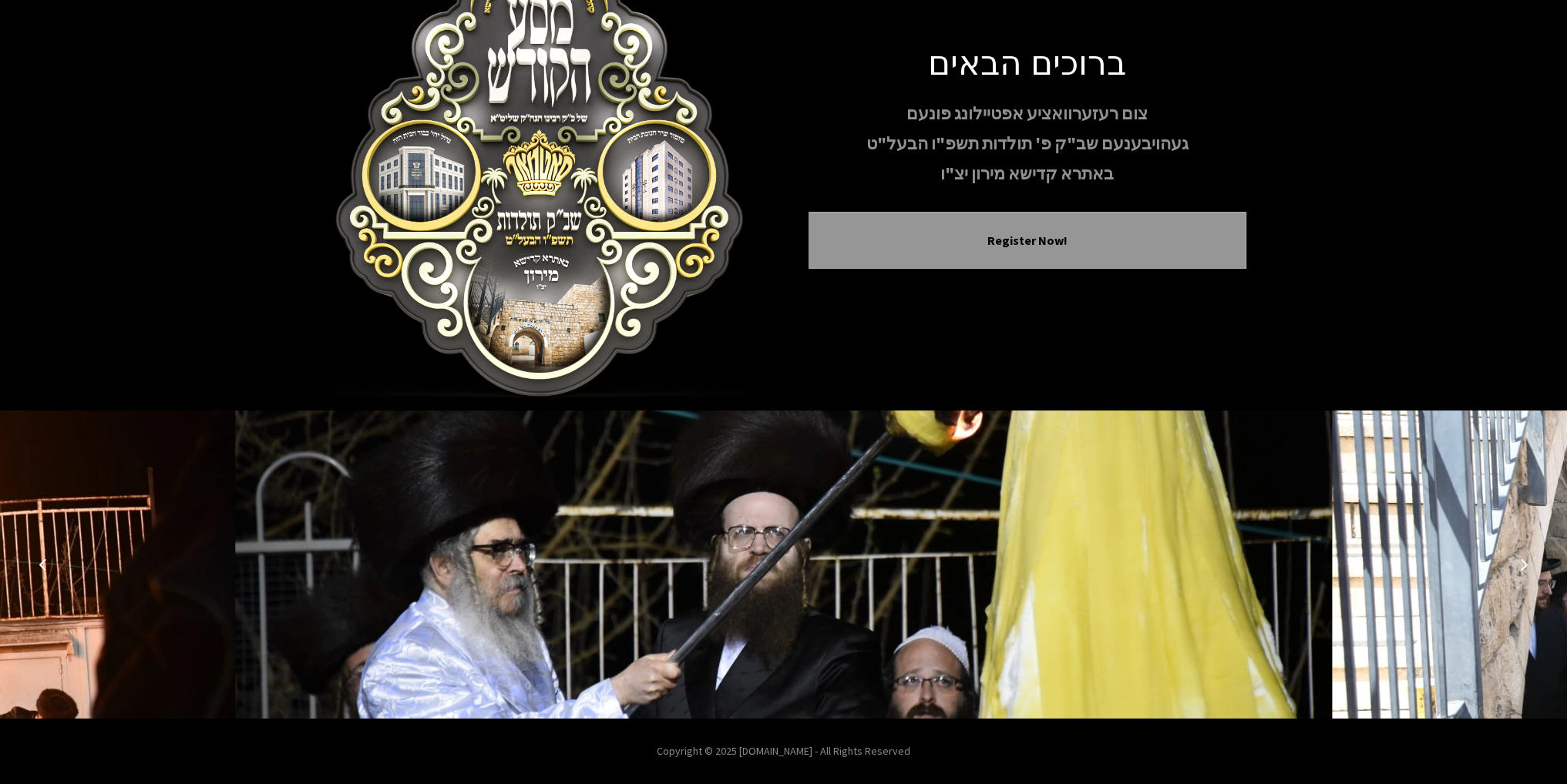
click at [1523, 555] on button "Next image" at bounding box center [1523, 565] width 37 height 37
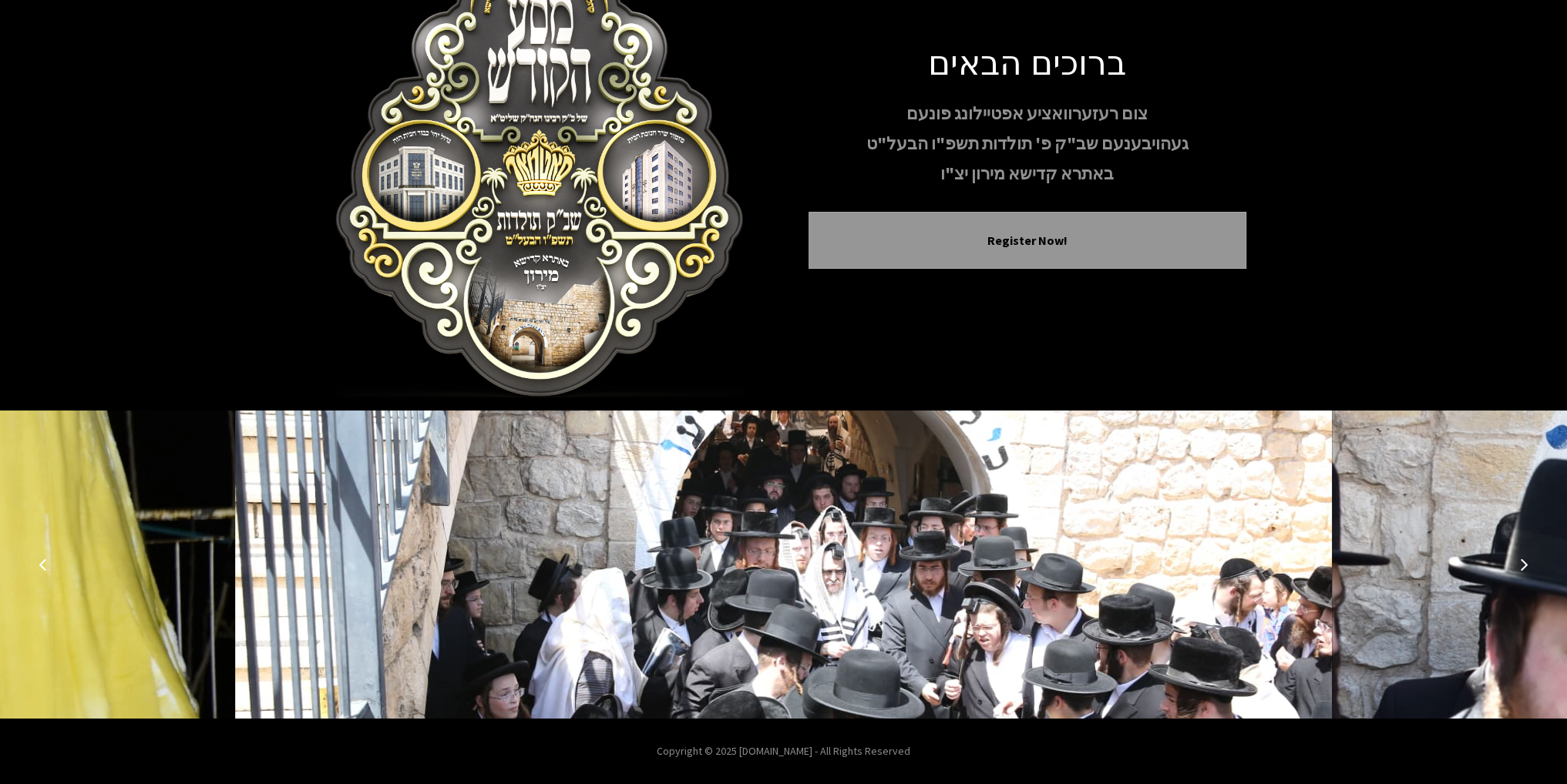
click at [1523, 555] on button "Next image" at bounding box center [1523, 565] width 37 height 37
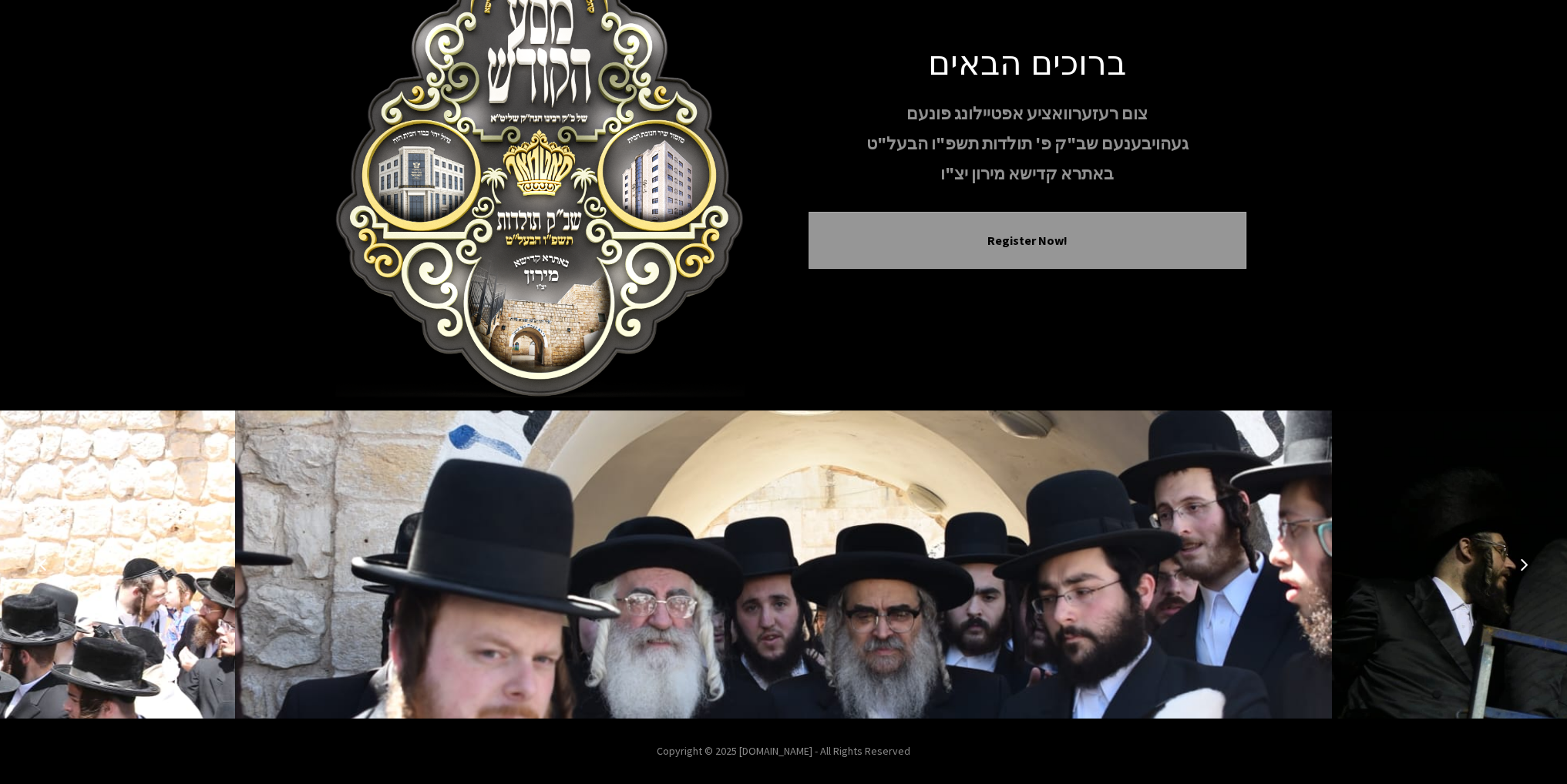
click at [1523, 556] on button "Next image" at bounding box center [1523, 565] width 37 height 37
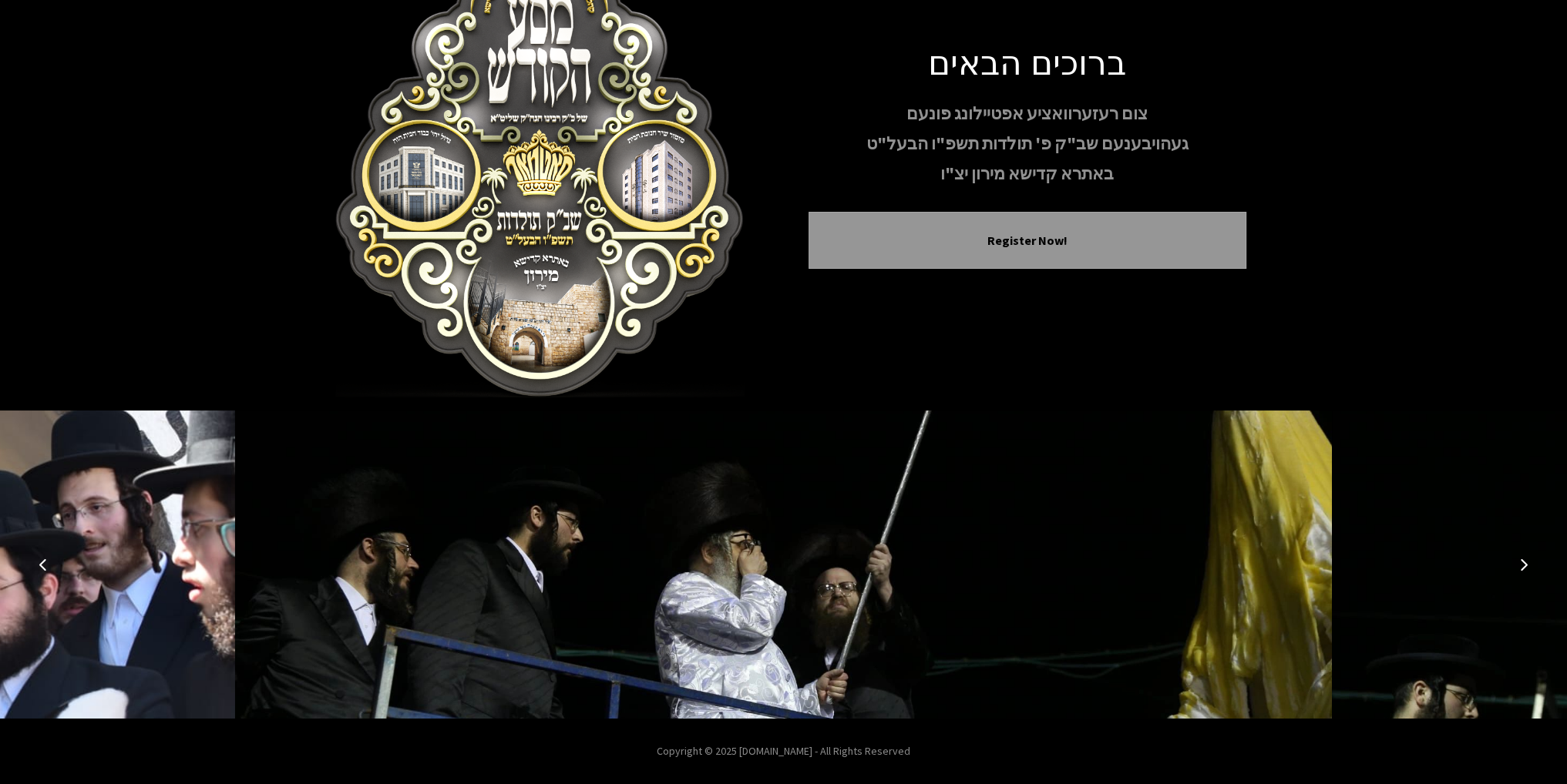
click at [1523, 556] on button "Next image" at bounding box center [1523, 565] width 37 height 37
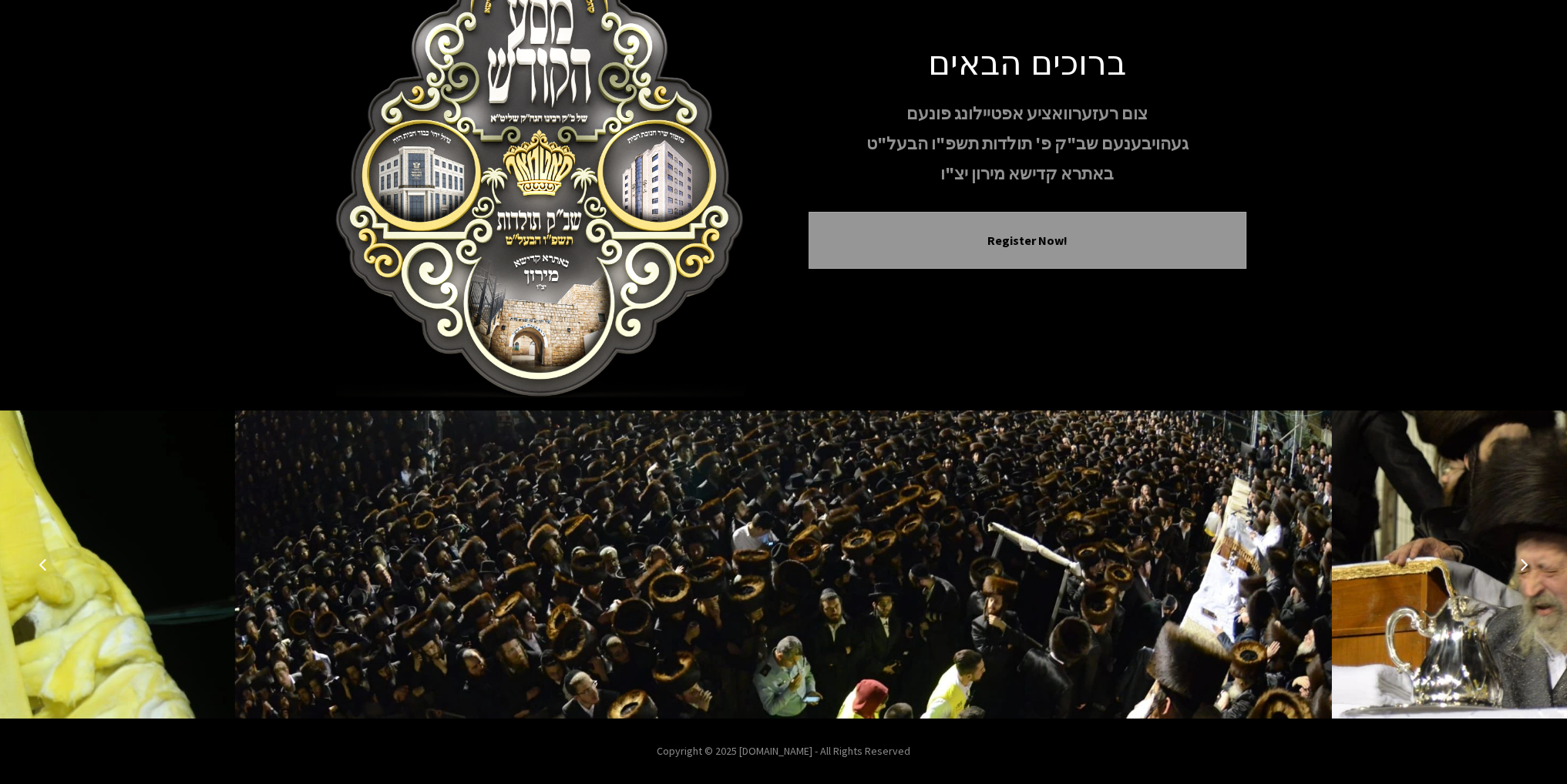
click at [1523, 556] on button "Next image" at bounding box center [1523, 565] width 37 height 37
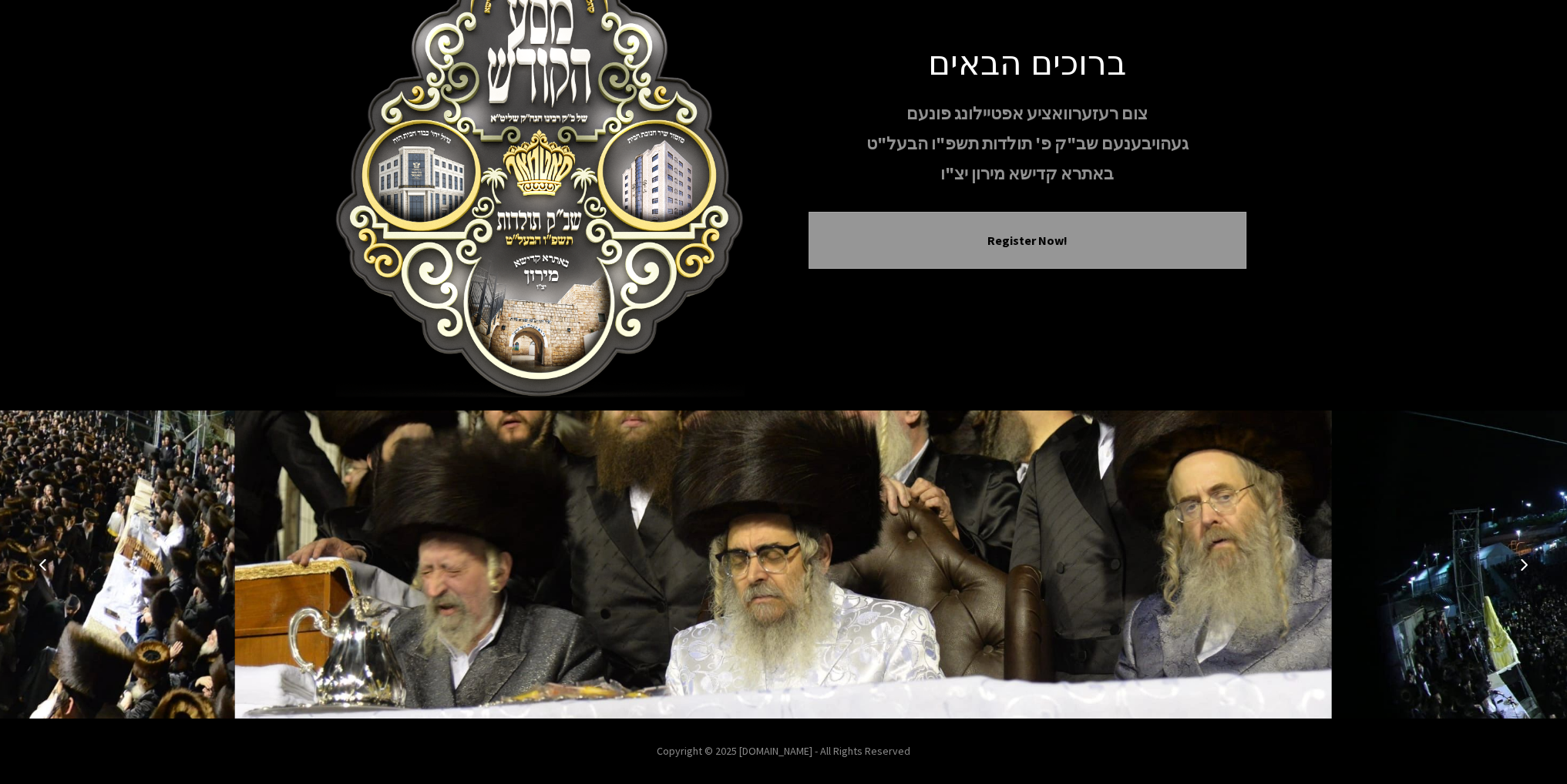
click at [1523, 556] on button "Next image" at bounding box center [1523, 565] width 37 height 37
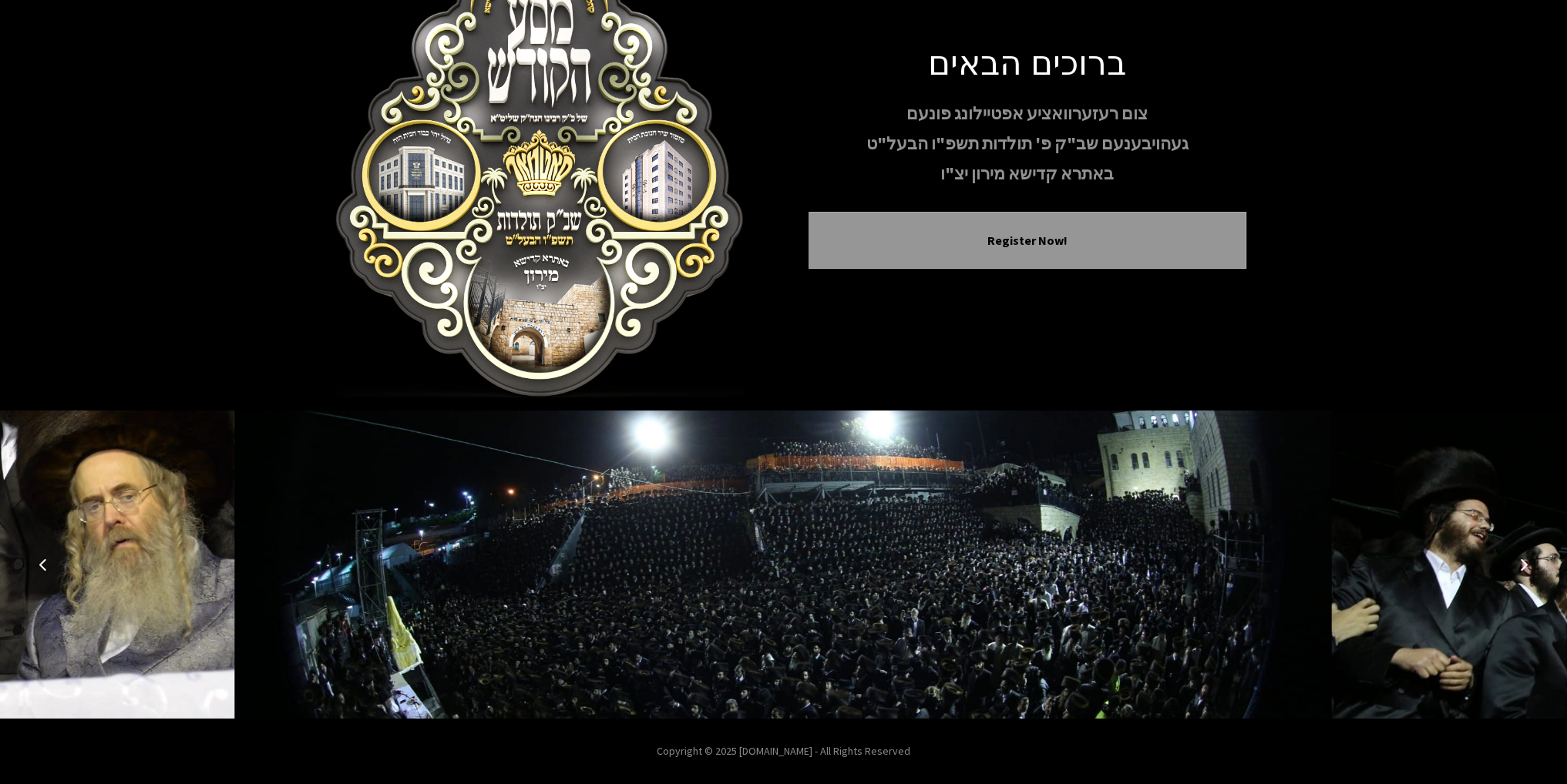
click at [1523, 556] on button "Next image" at bounding box center [1523, 565] width 37 height 37
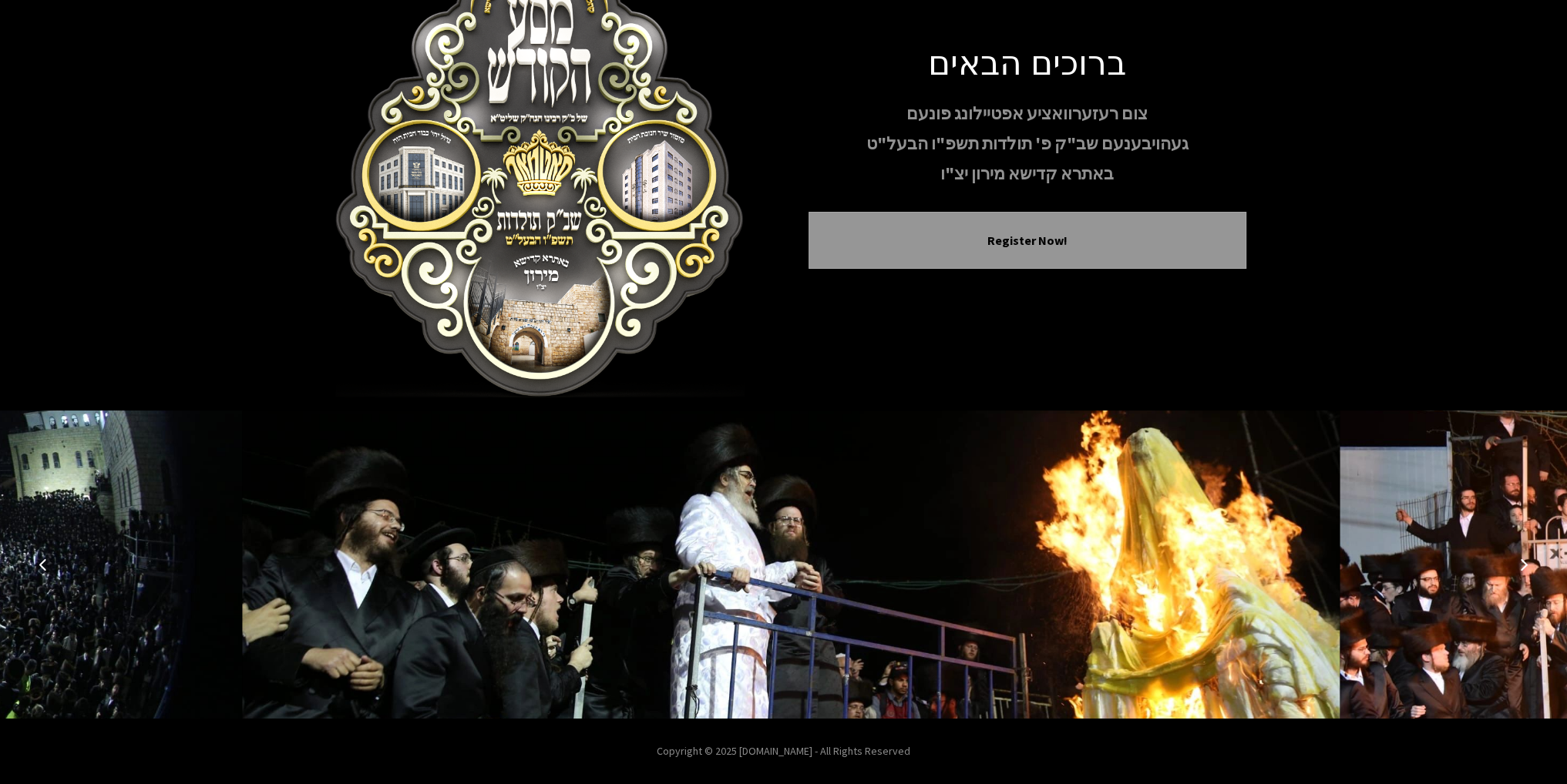
click at [1523, 556] on button "Next image" at bounding box center [1523, 565] width 37 height 37
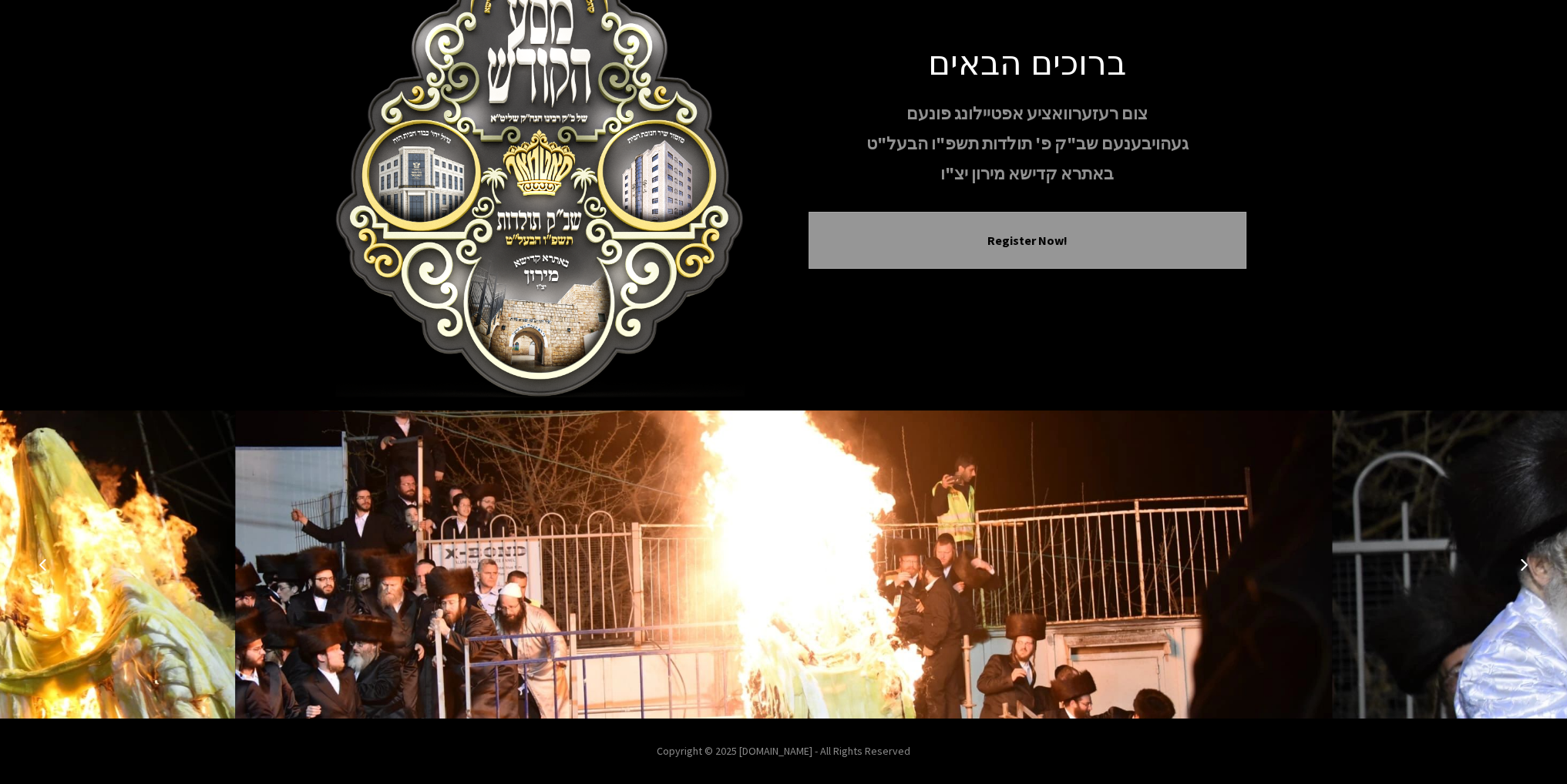
click at [1523, 556] on button "Next image" at bounding box center [1523, 565] width 37 height 37
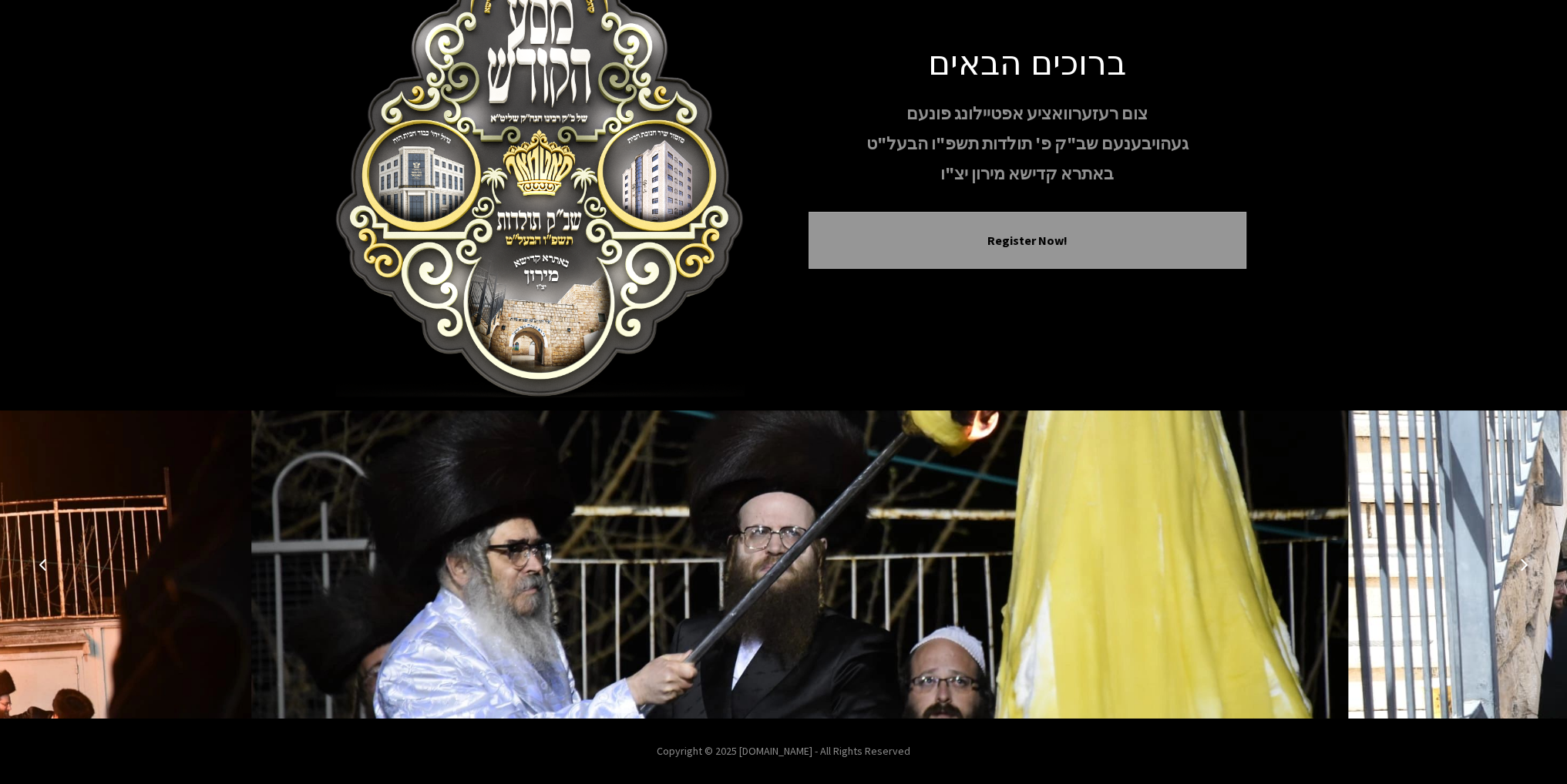
click at [1523, 556] on button "Next image" at bounding box center [1523, 565] width 37 height 37
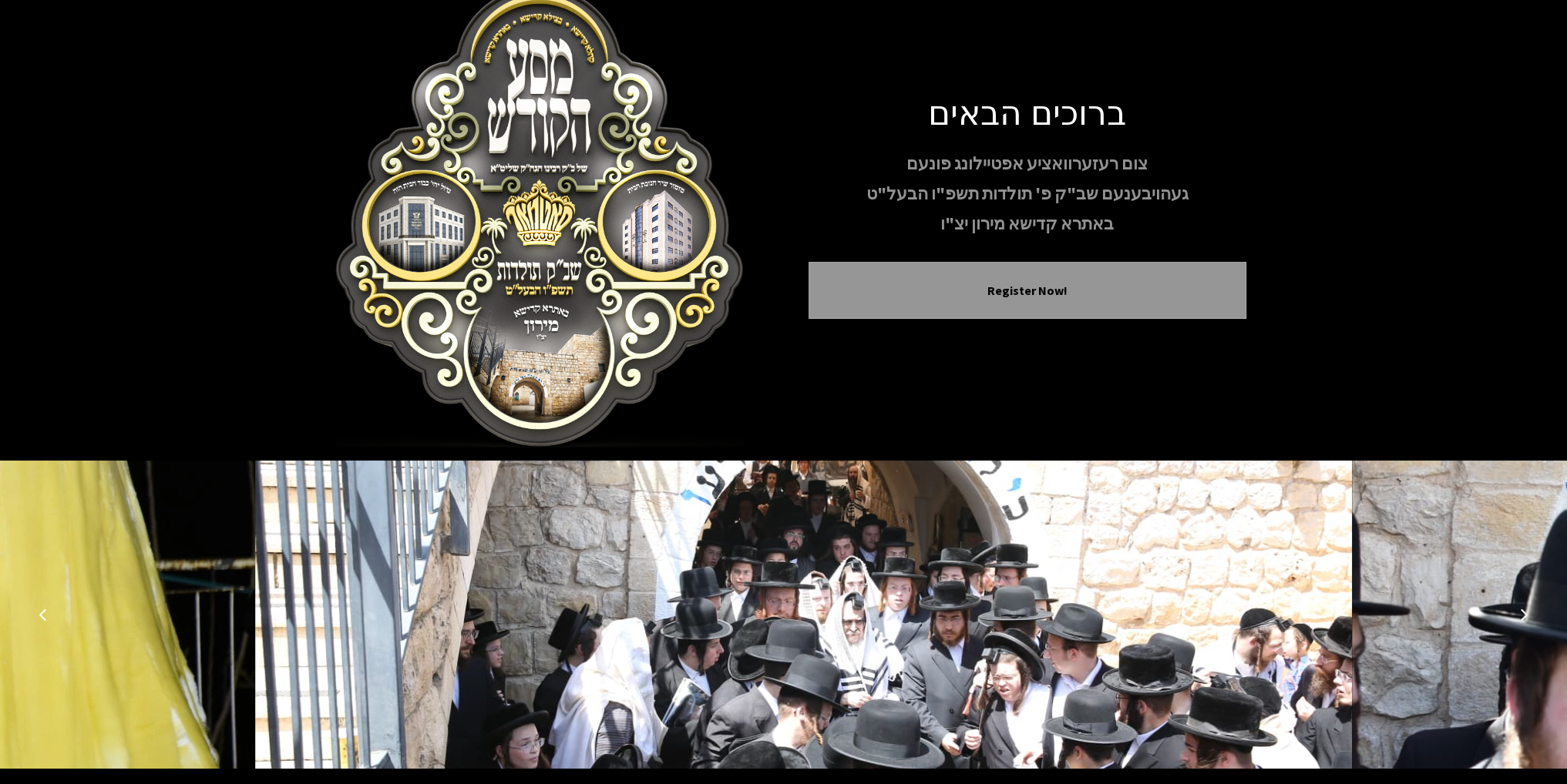
scroll to position [0, 0]
